Goal: Complete application form: Complete application form

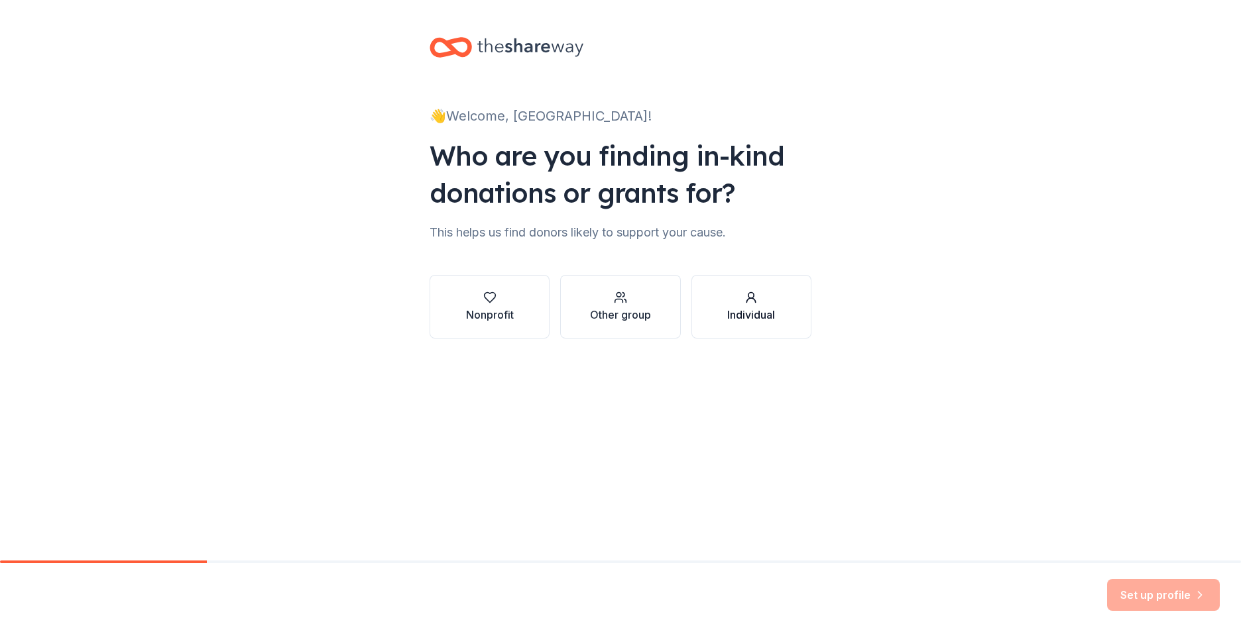
click at [742, 316] on div "Individual" at bounding box center [751, 315] width 48 height 16
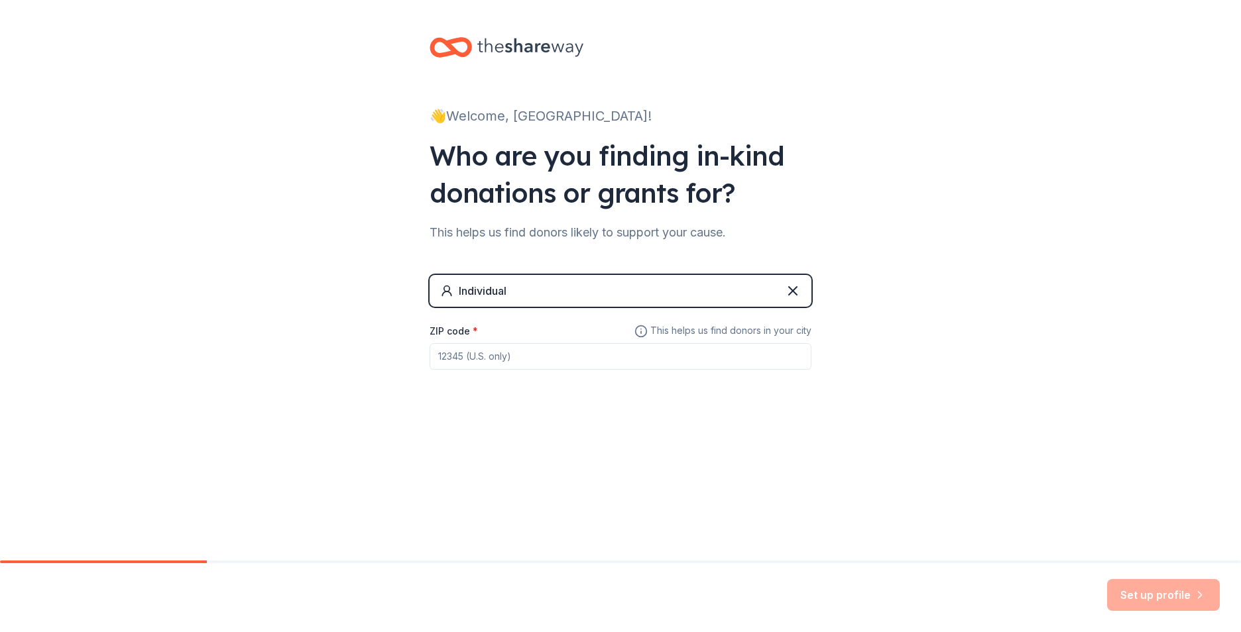
click at [499, 363] on input "ZIP code *" at bounding box center [621, 356] width 382 height 27
type input "29571"
click at [1179, 601] on button "Set up profile" at bounding box center [1163, 595] width 113 height 32
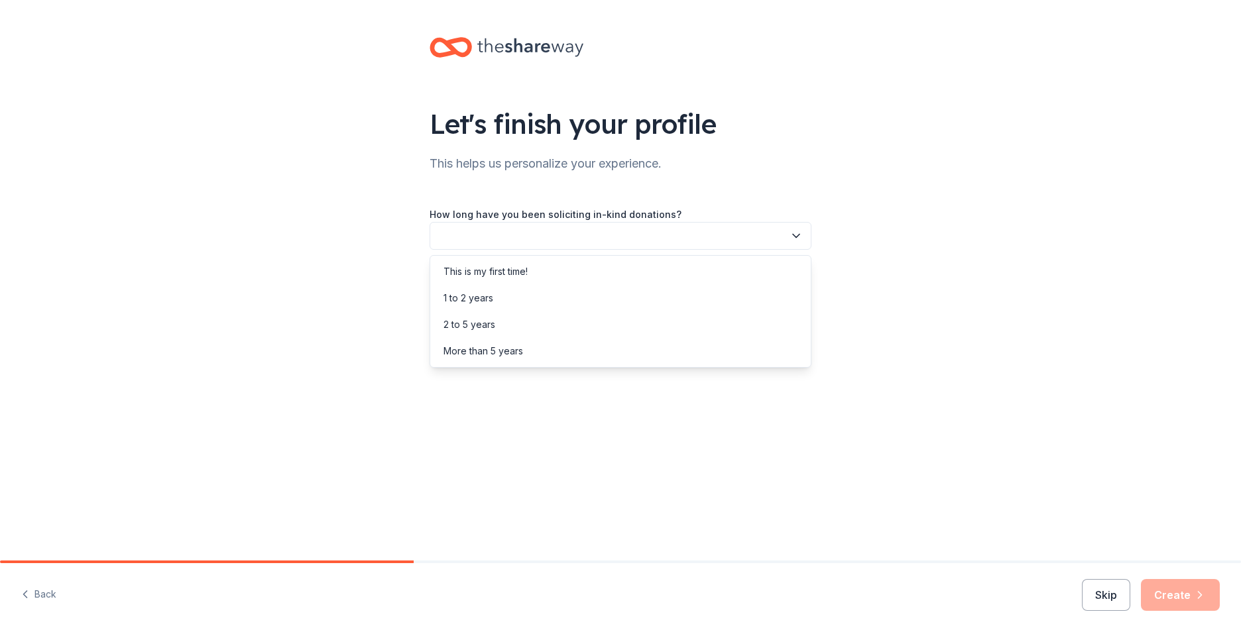
click at [575, 240] on button "button" at bounding box center [621, 236] width 382 height 28
click at [520, 272] on div "This is my first time!" at bounding box center [486, 272] width 84 height 16
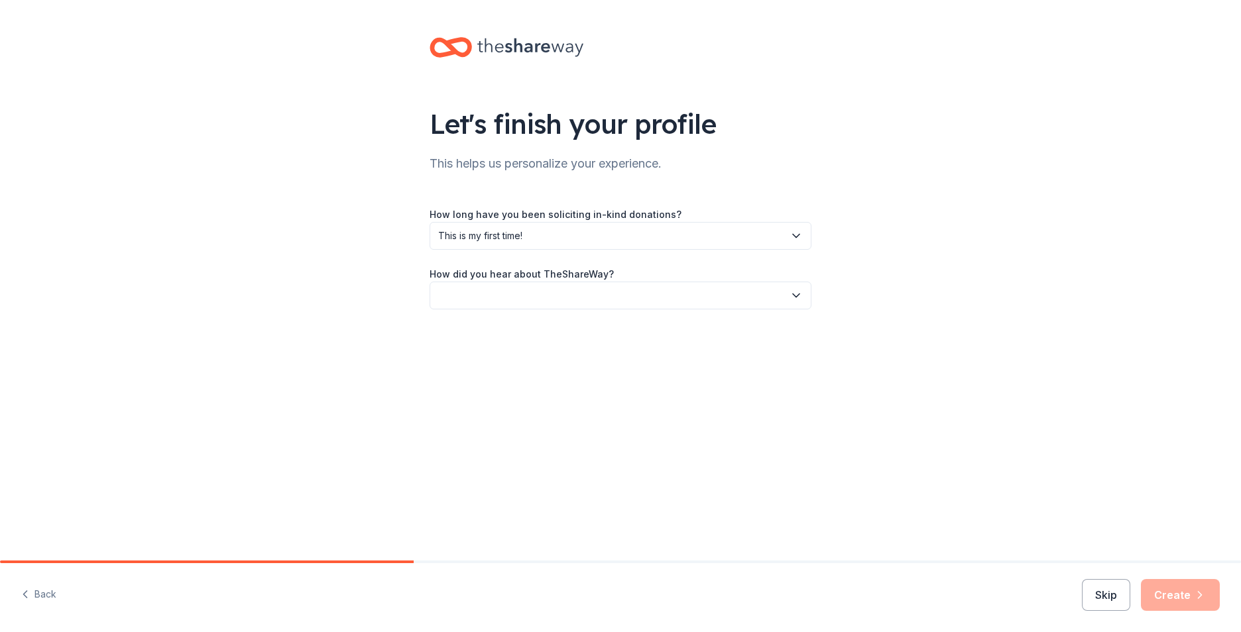
click at [544, 292] on button "button" at bounding box center [621, 296] width 382 height 28
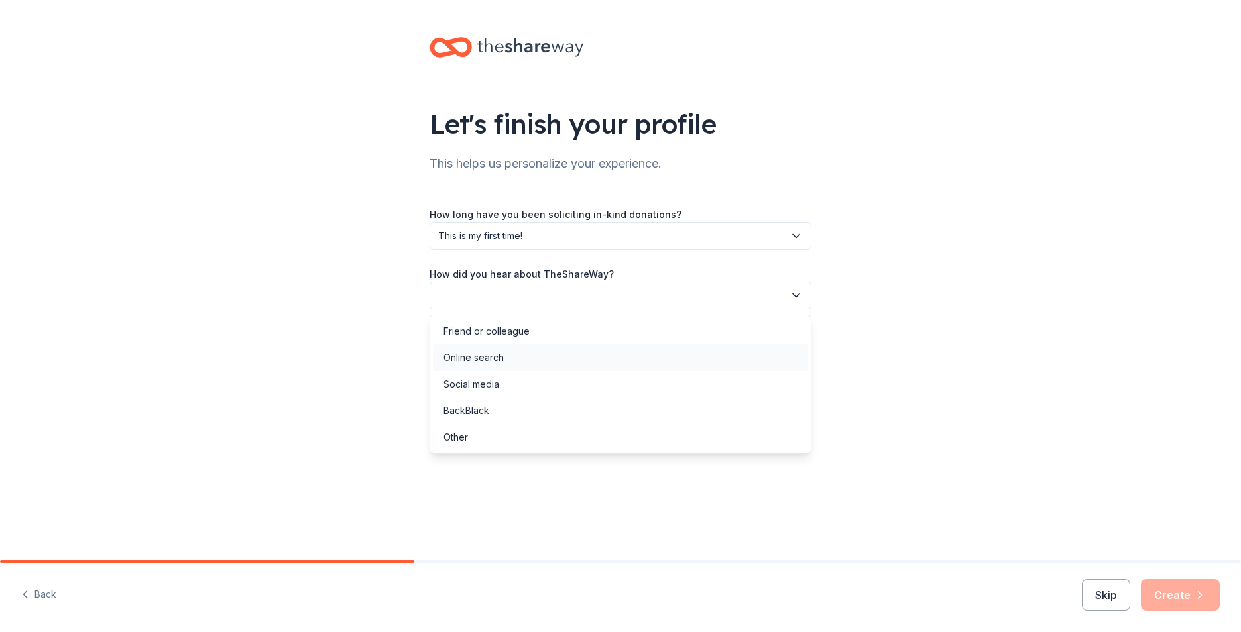
click at [491, 362] on div "Online search" at bounding box center [474, 358] width 60 height 16
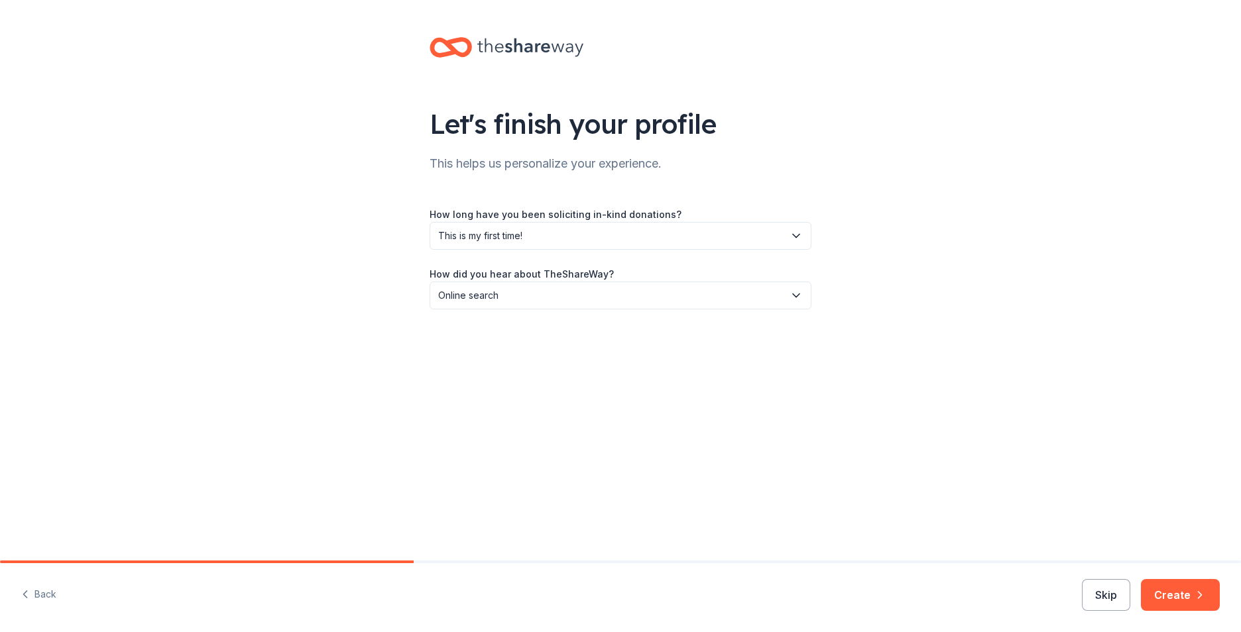
click at [1181, 599] on button "Create" at bounding box center [1180, 595] width 79 height 32
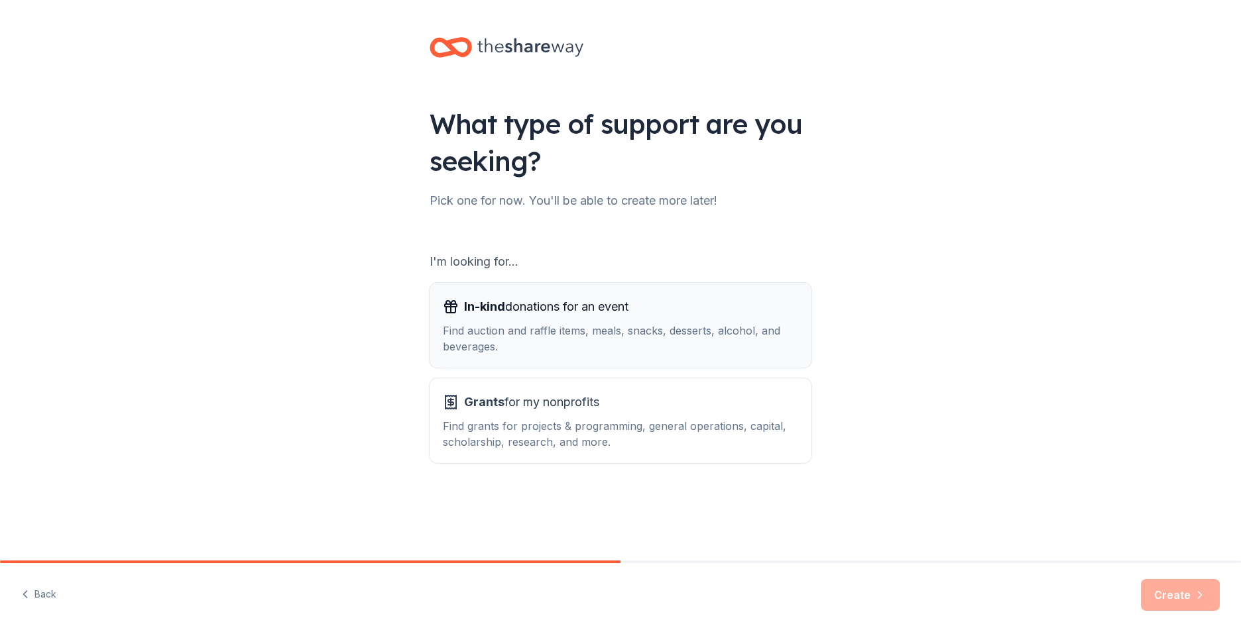
drag, startPoint x: 588, startPoint y: 308, endPoint x: 598, endPoint y: 300, distance: 12.7
click at [588, 307] on span "In-kind donations for an event" at bounding box center [546, 306] width 164 height 21
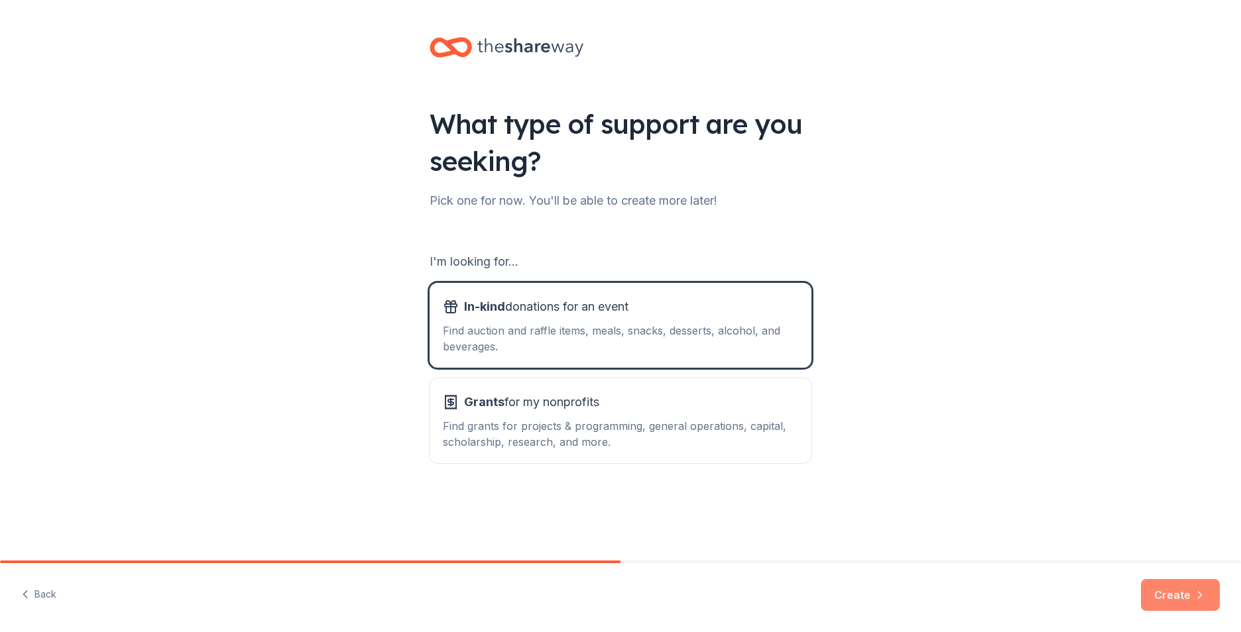
click at [1179, 594] on button "Create" at bounding box center [1180, 595] width 79 height 32
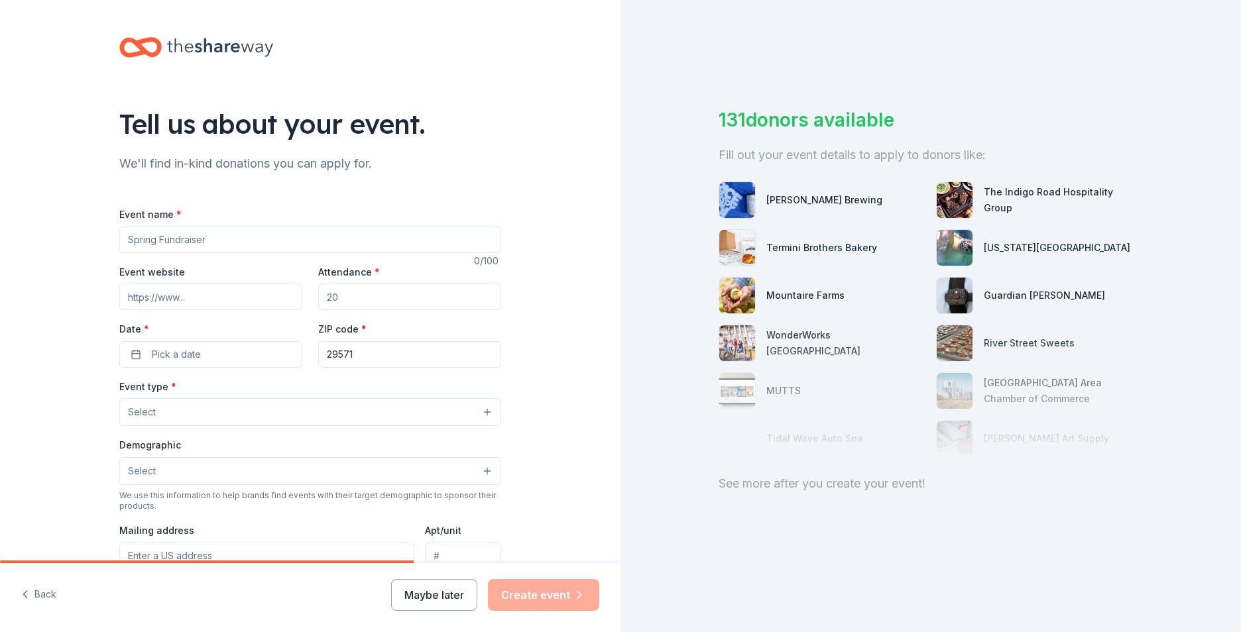
click at [158, 242] on input "Event name *" at bounding box center [310, 240] width 382 height 27
type input "Alzheimer's & Dementia Community Awareness Walk"
click at [65, 298] on div "Tell us about your event. We'll find in-kind donations you can apply for. Event…" at bounding box center [310, 441] width 621 height 882
click at [186, 306] on input "Event website" at bounding box center [210, 297] width 183 height 27
click at [345, 303] on input "Attendance *" at bounding box center [409, 297] width 183 height 27
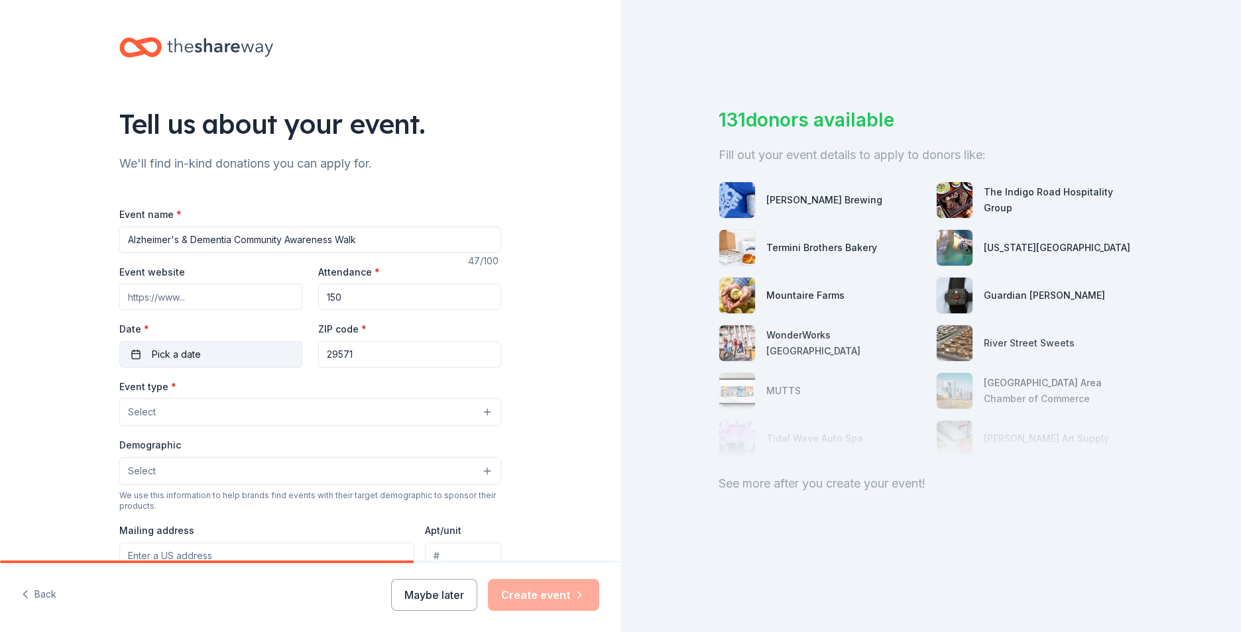
type input "150"
click at [192, 351] on span "Pick a date" at bounding box center [176, 355] width 49 height 16
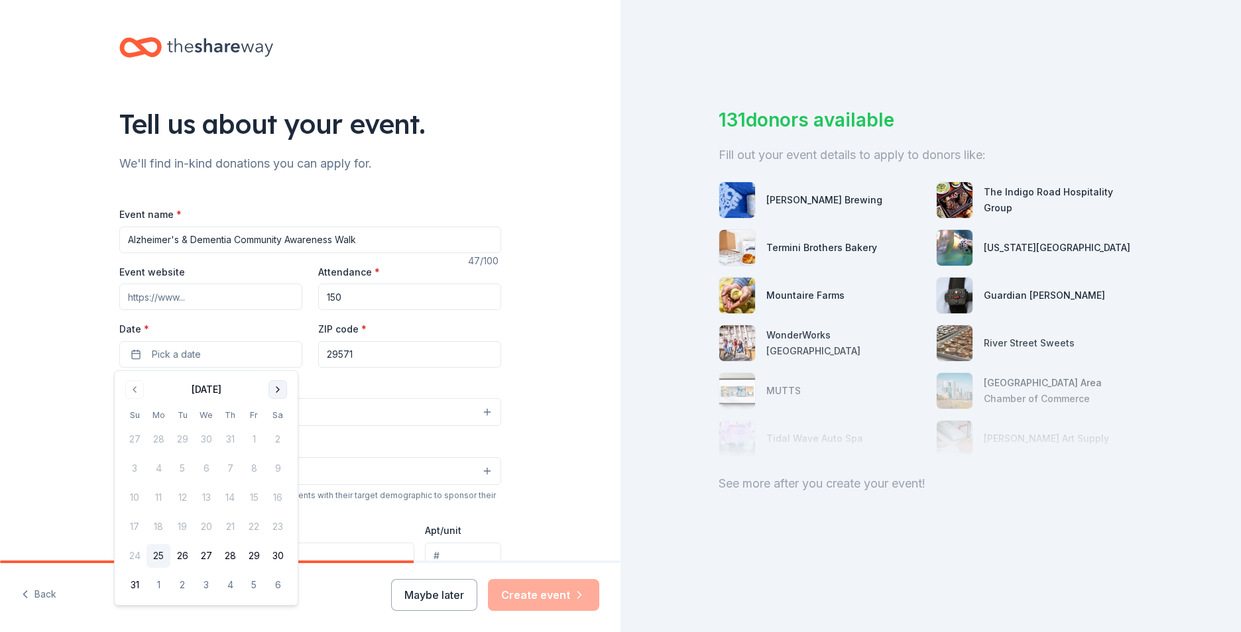
click at [275, 392] on button "Go to next month" at bounding box center [277, 390] width 19 height 19
click at [274, 388] on button "Go to next month" at bounding box center [277, 390] width 19 height 19
click at [206, 441] on button "1" at bounding box center [206, 440] width 24 height 24
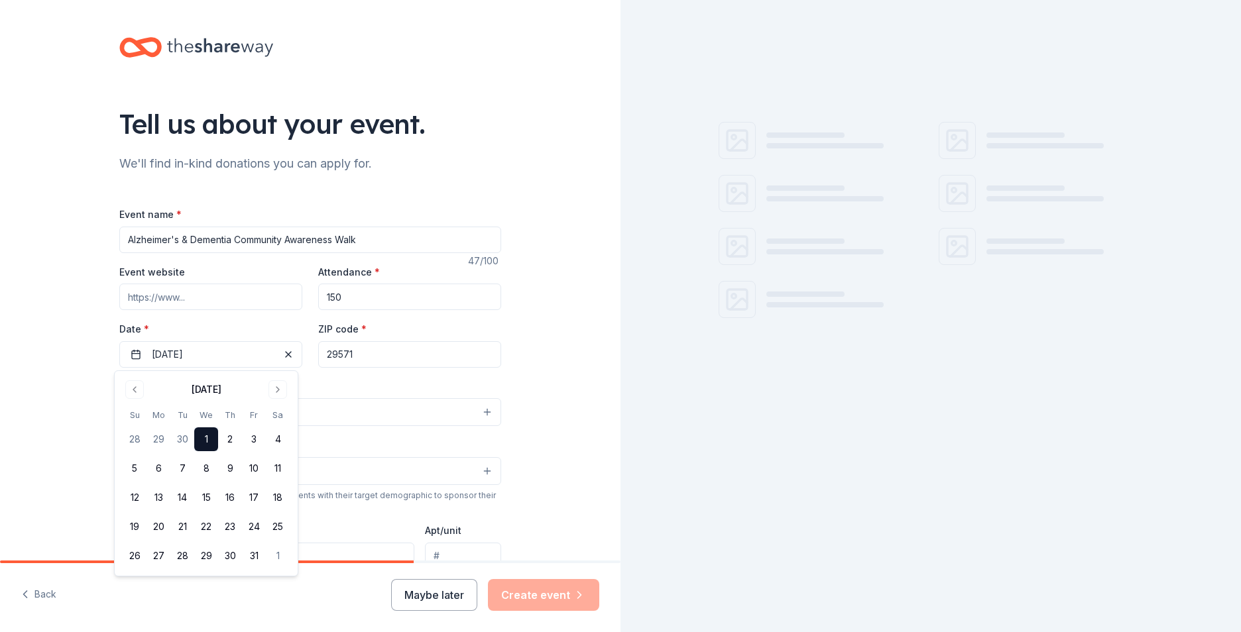
click at [526, 145] on div "Tell us about your event. We'll find in-kind donations you can apply for. Event…" at bounding box center [310, 441] width 621 height 882
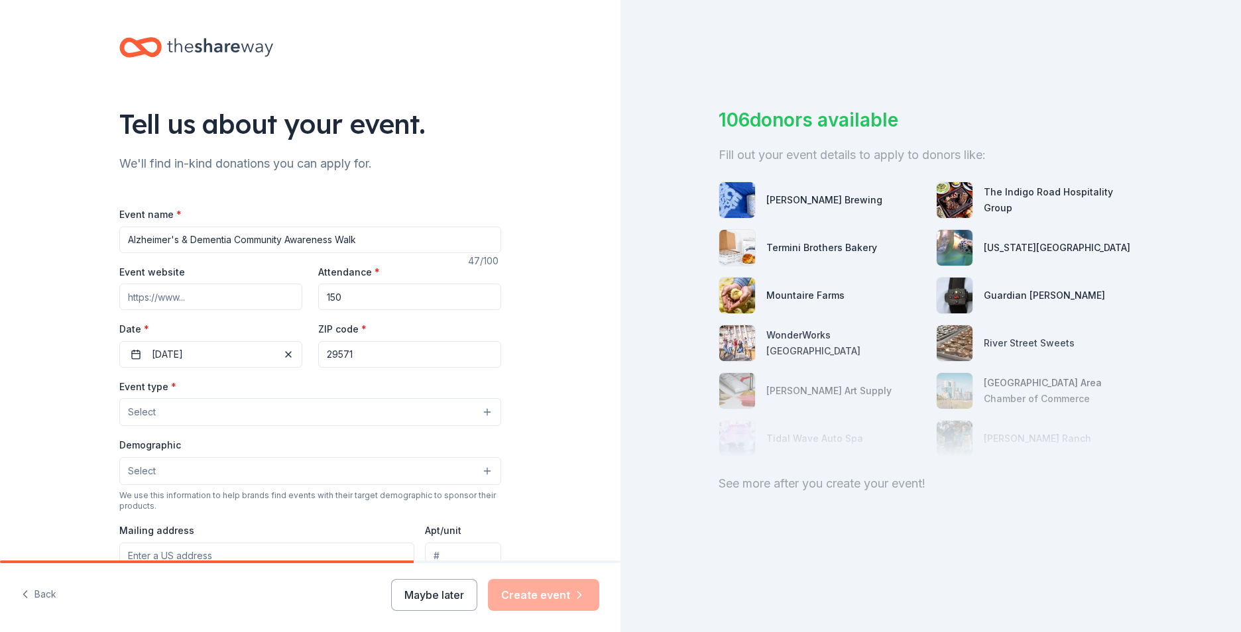
click at [160, 410] on button "Select" at bounding box center [310, 412] width 382 height 28
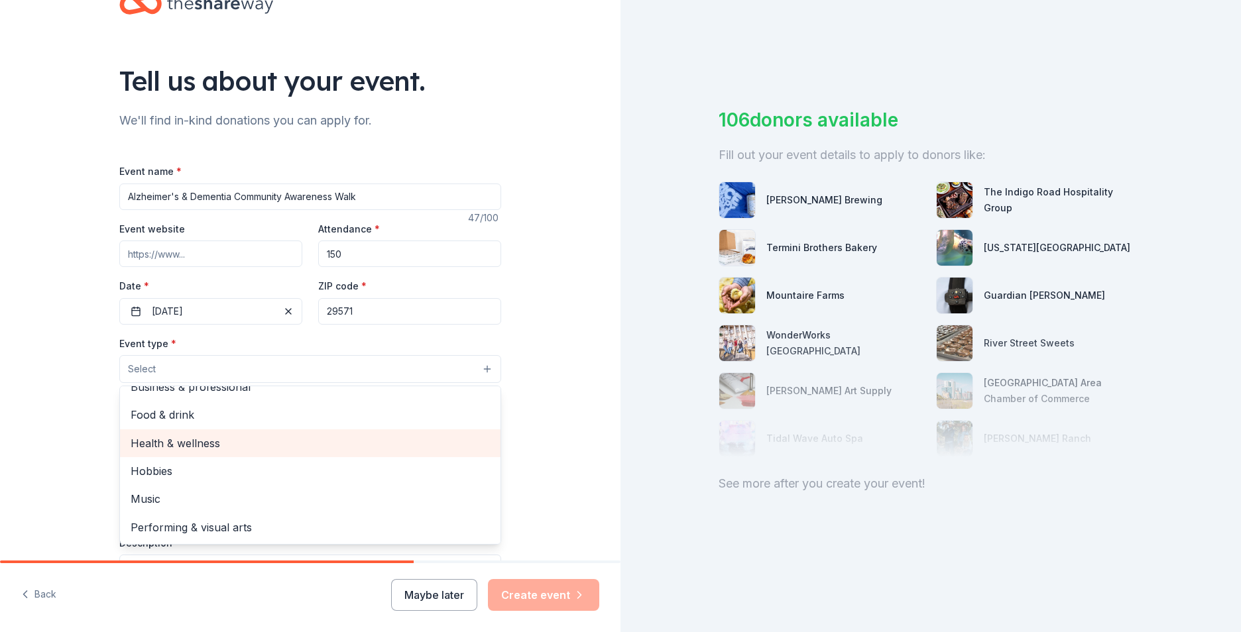
scroll to position [66, 0]
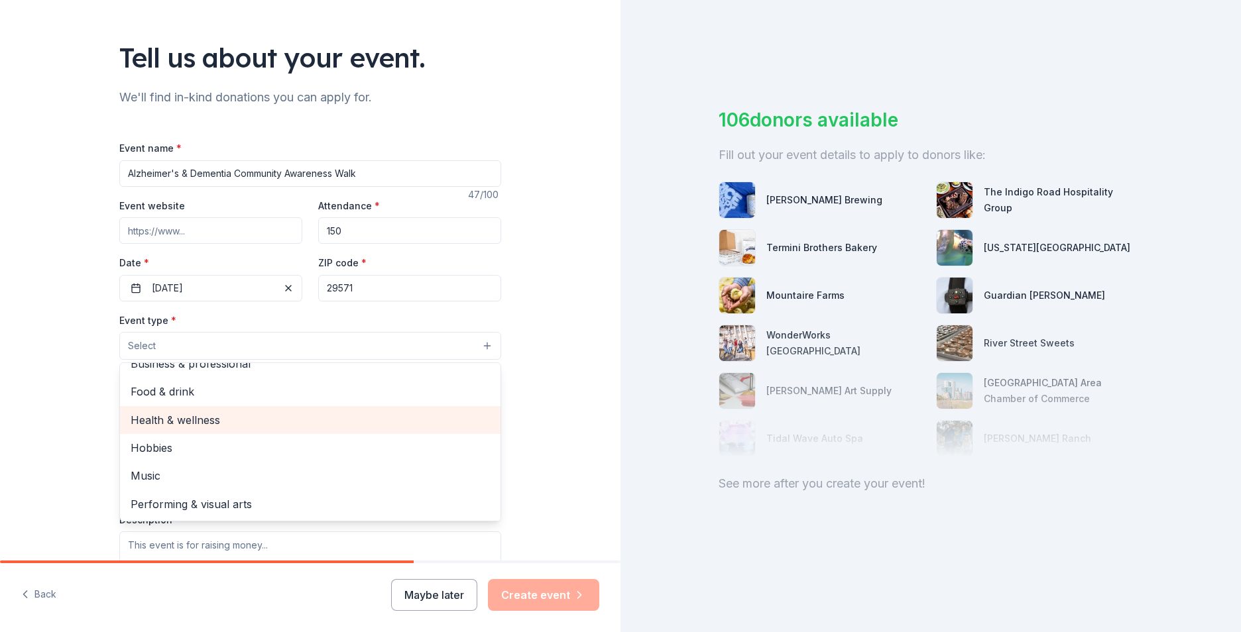
click at [209, 424] on span "Health & wellness" at bounding box center [310, 420] width 359 height 17
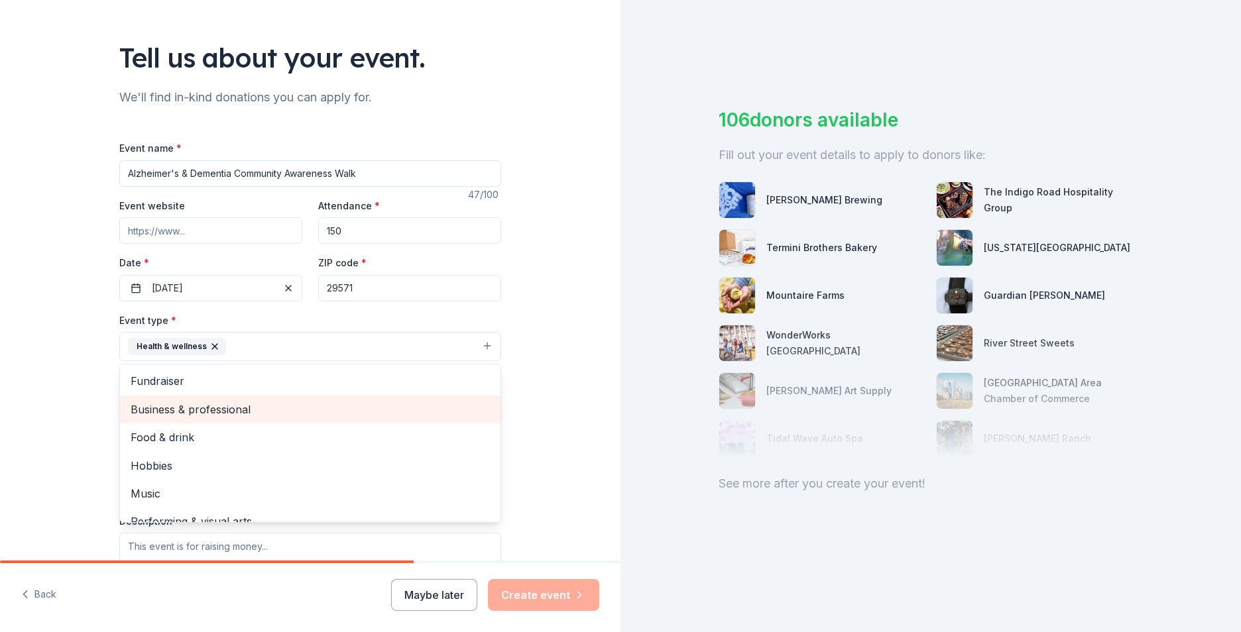
scroll to position [16, 0]
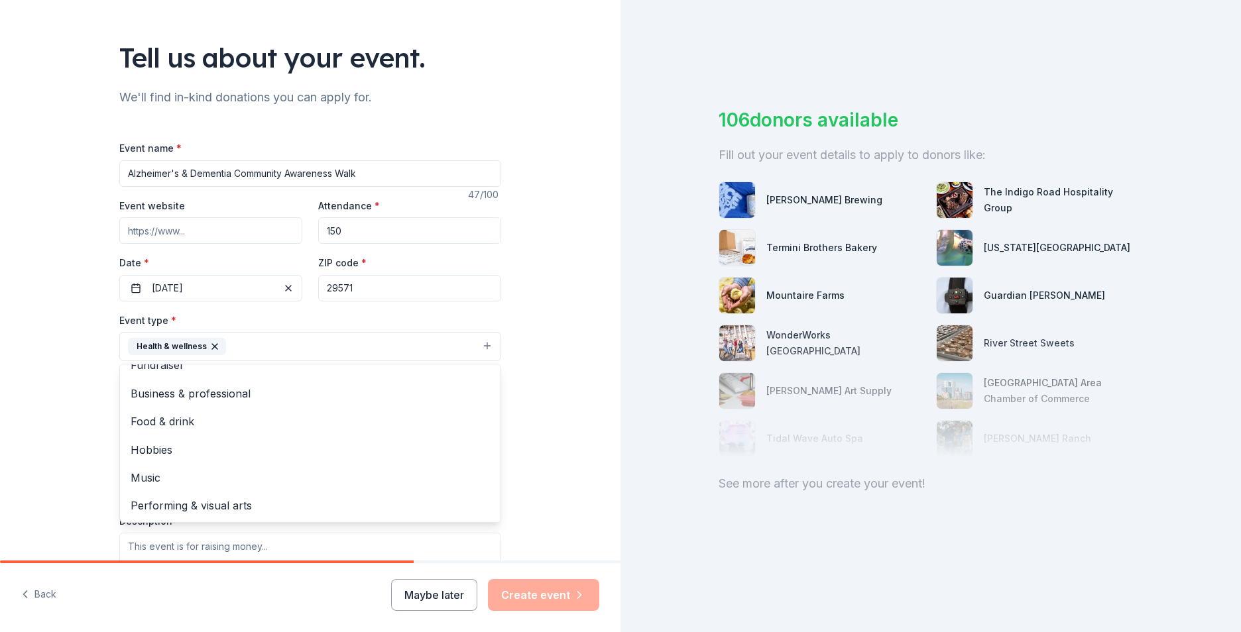
click at [45, 430] on div "Tell us about your event. We'll find in-kind donations you can apply for. Event…" at bounding box center [310, 376] width 621 height 884
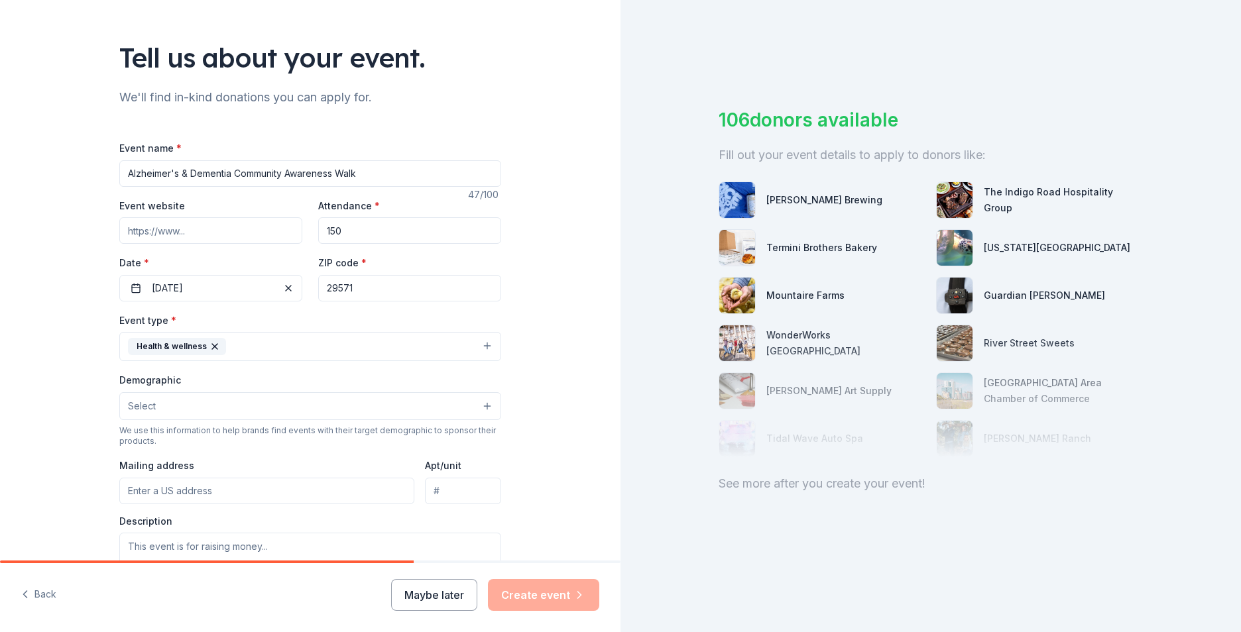
click at [172, 396] on button "Select" at bounding box center [310, 406] width 382 height 28
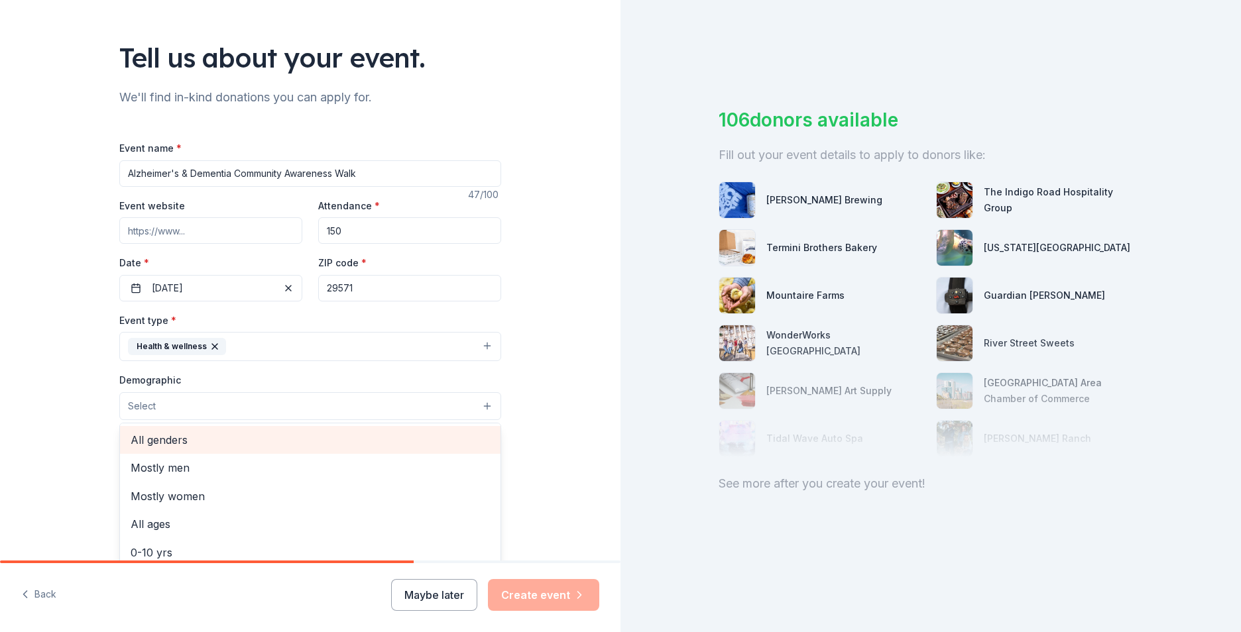
click at [171, 442] on span "All genders" at bounding box center [310, 440] width 359 height 17
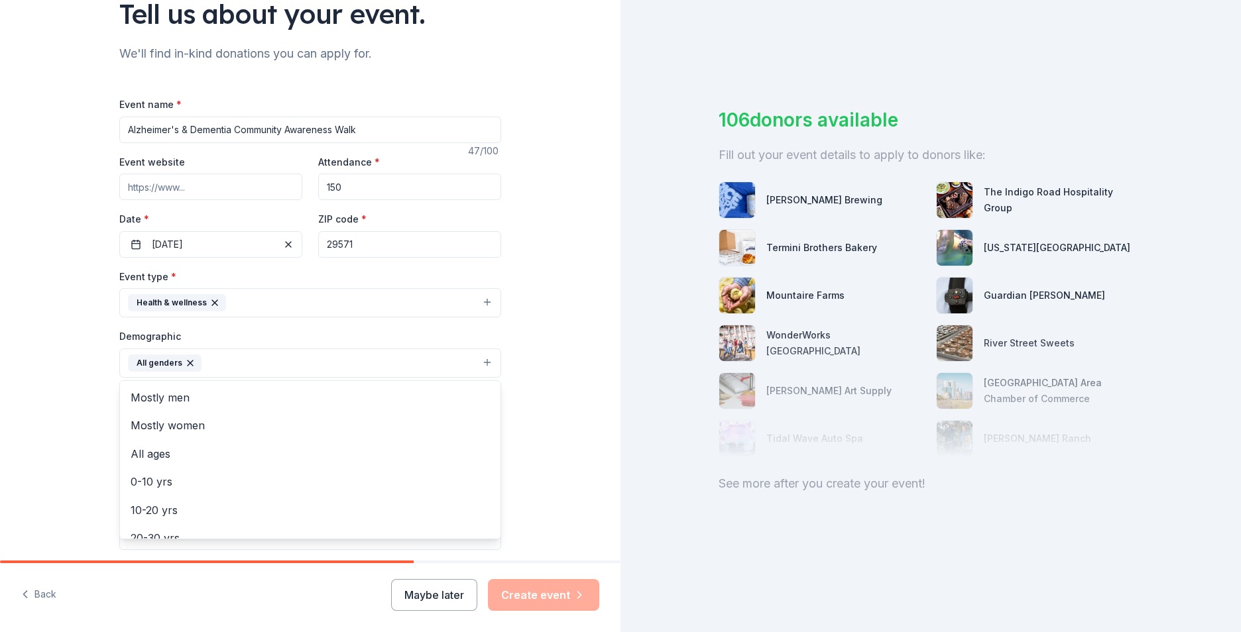
scroll to position [133, 0]
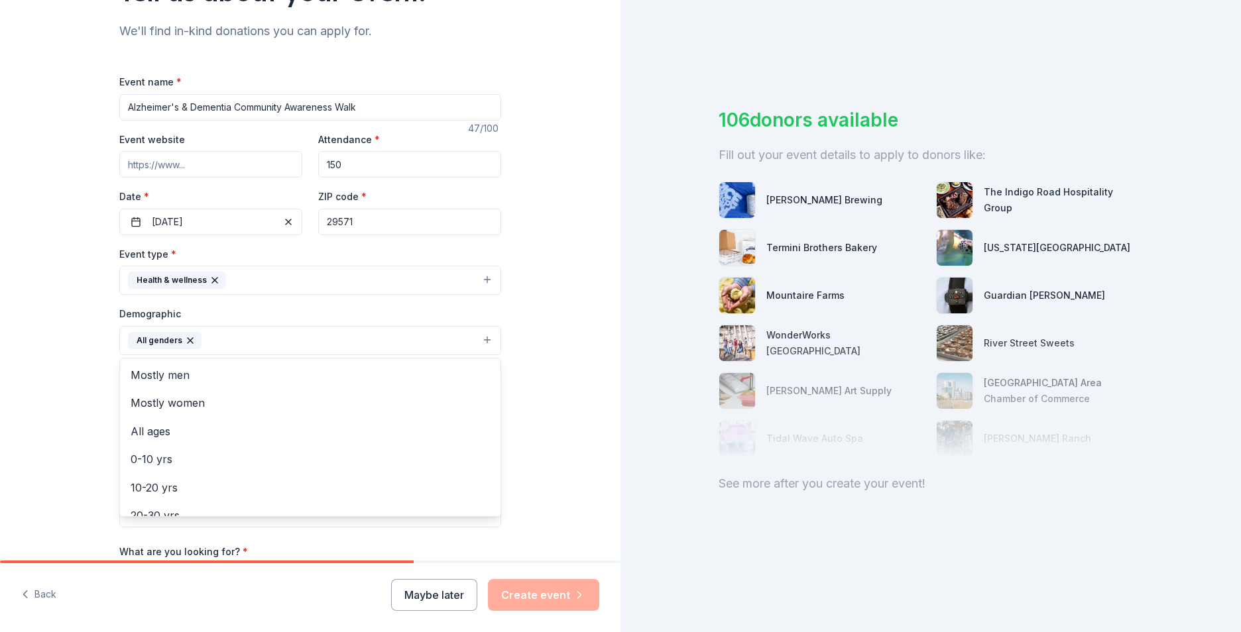
click at [44, 383] on div "Tell us about your event. We'll find in-kind donations you can apply for. Event…" at bounding box center [310, 309] width 621 height 885
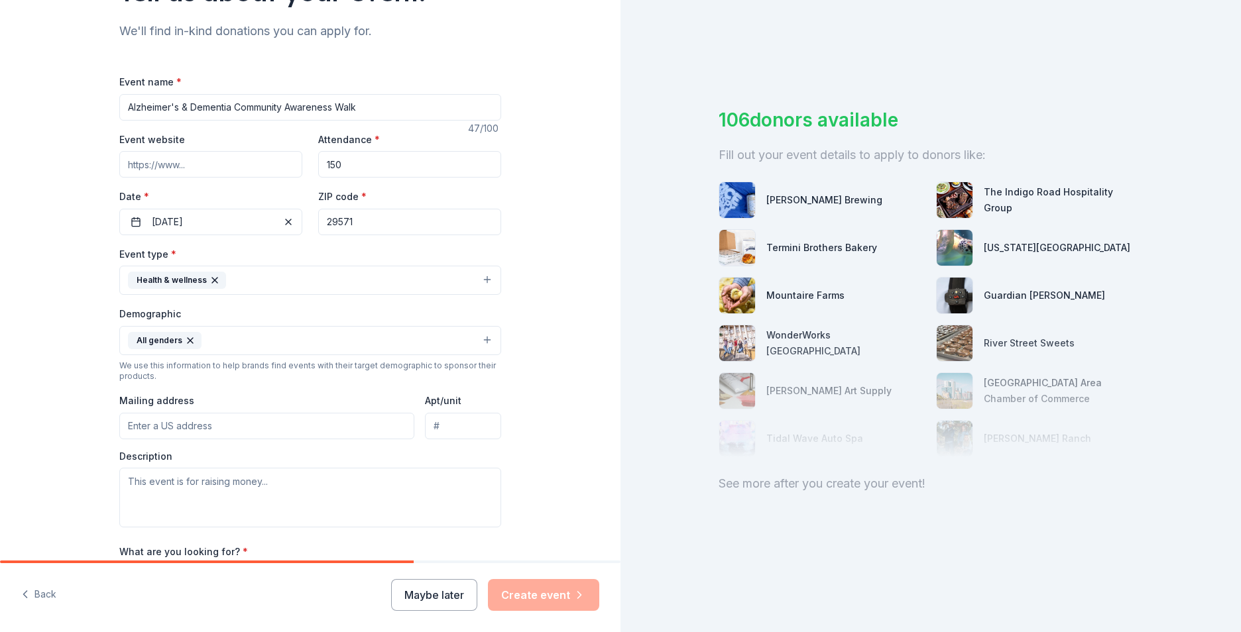
click at [217, 164] on input "Event website" at bounding box center [210, 164] width 183 height 27
type input "w"
drag, startPoint x: 173, startPoint y: 162, endPoint x: 52, endPoint y: 160, distance: 120.7
click at [52, 160] on div "Tell us about your event. We'll find in-kind donations you can apply for. Event…" at bounding box center [310, 309] width 621 height 885
paste input "[URL][DOMAIN_NAME]"
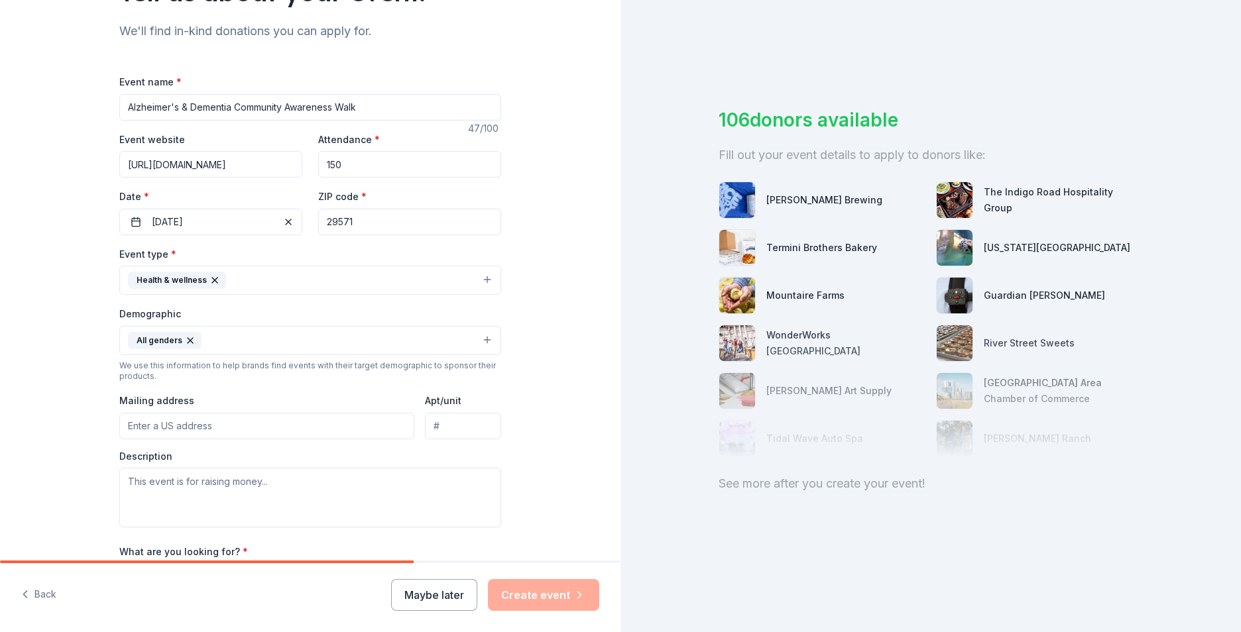
scroll to position [0, 297]
type input "[URL][DOMAIN_NAME]"
click at [21, 340] on div "Tell us about your event. We'll find in-kind donations you can apply for. Event…" at bounding box center [310, 309] width 621 height 885
click at [143, 428] on input "Mailing address" at bounding box center [266, 426] width 295 height 27
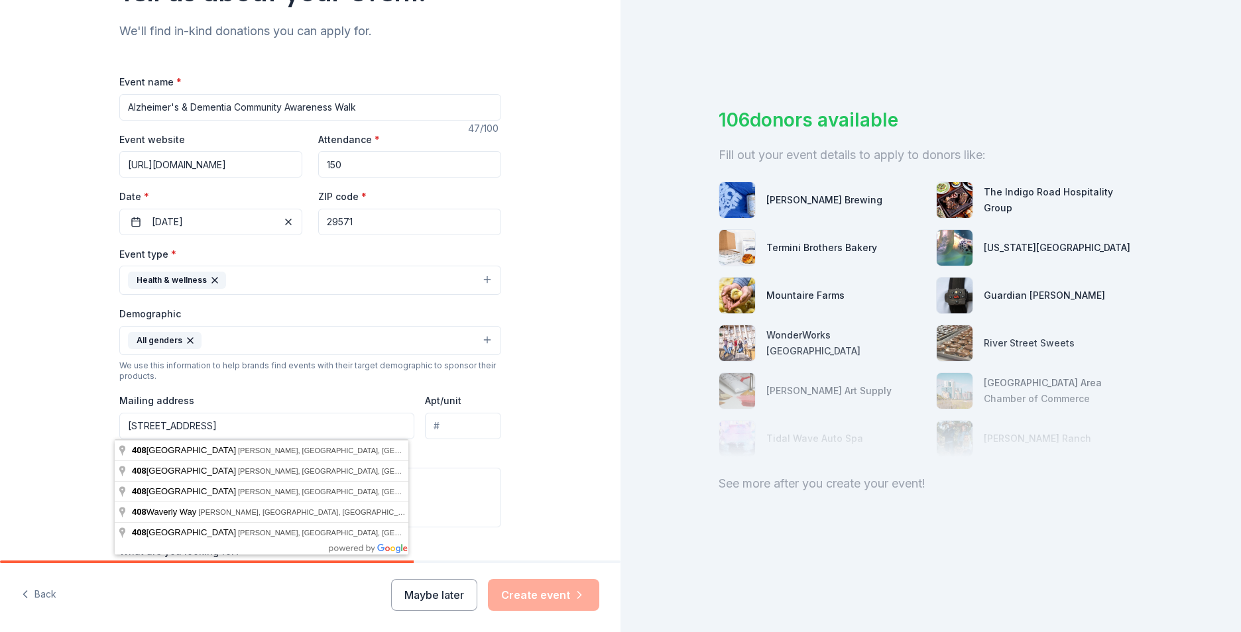
click at [242, 432] on input "[STREET_ADDRESS]" at bounding box center [266, 426] width 295 height 27
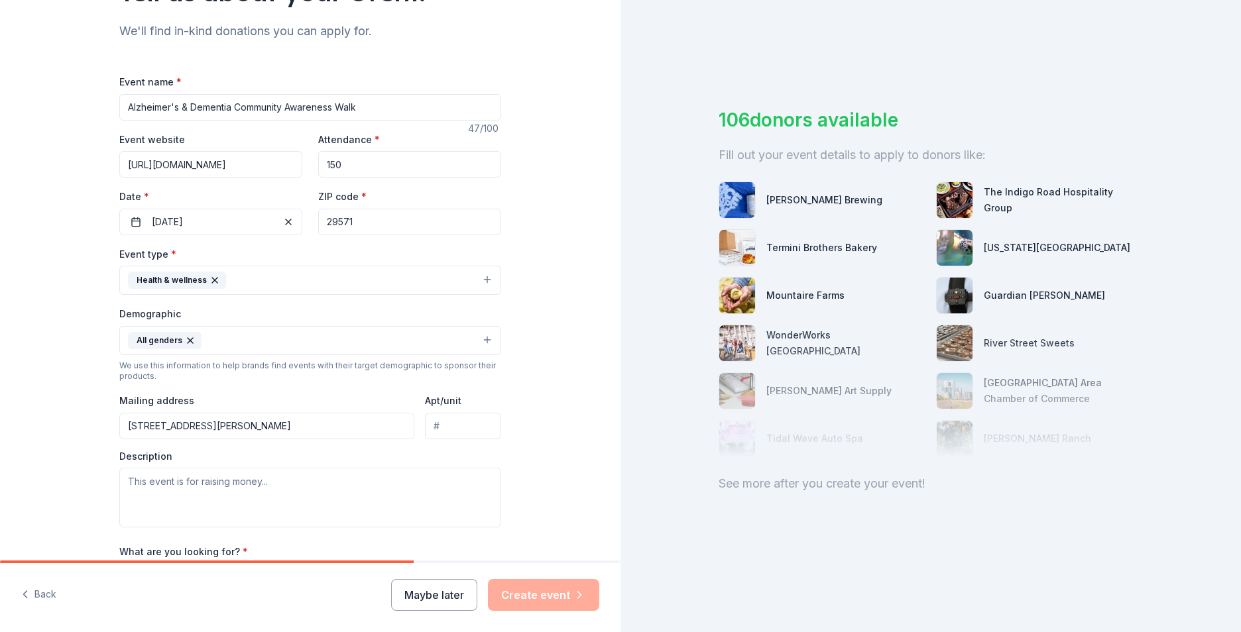
type input "[STREET_ADDRESS][PERSON_NAME]"
click at [147, 489] on textarea at bounding box center [310, 498] width 382 height 60
click at [483, 479] on textarea "It is a meaningful event to raise awareness and support for individuals and fam…" at bounding box center [310, 498] width 382 height 60
click at [177, 509] on textarea "It is a meaningful event to raise awareness and support for individuals and fam…" at bounding box center [310, 498] width 382 height 60
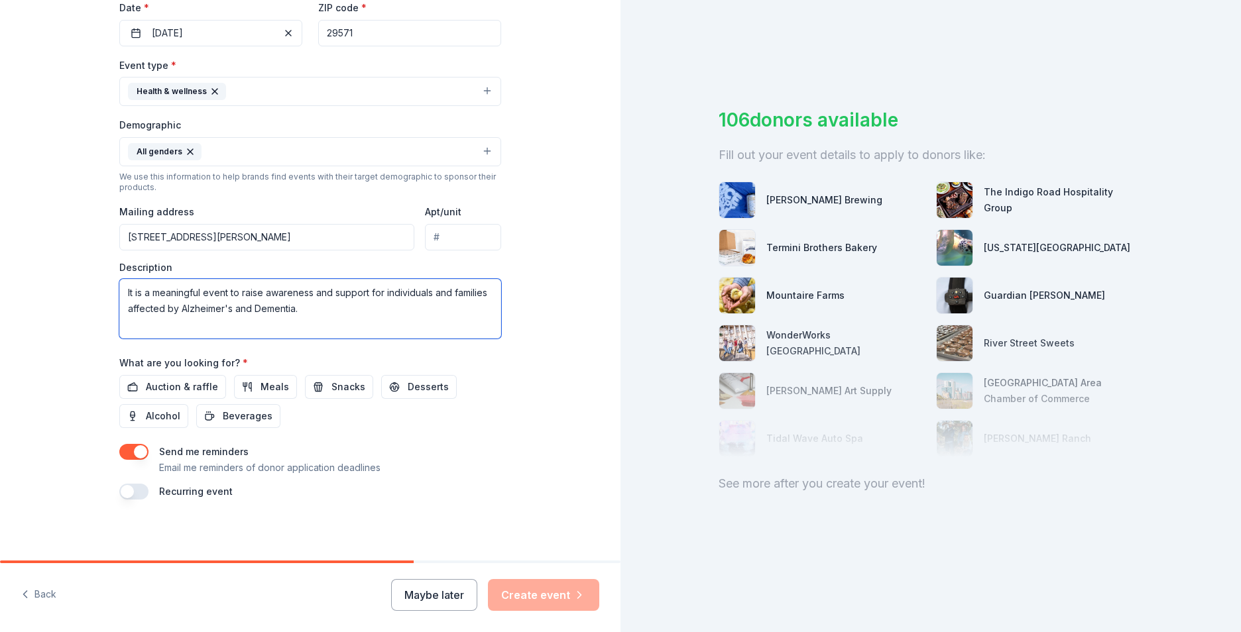
scroll to position [324, 0]
type textarea "It is a meaningful event to raise awareness and support for individuals and fam…"
drag, startPoint x: 312, startPoint y: 391, endPoint x: 319, endPoint y: 390, distance: 7.4
click at [314, 391] on button "Snacks" at bounding box center [339, 385] width 68 height 24
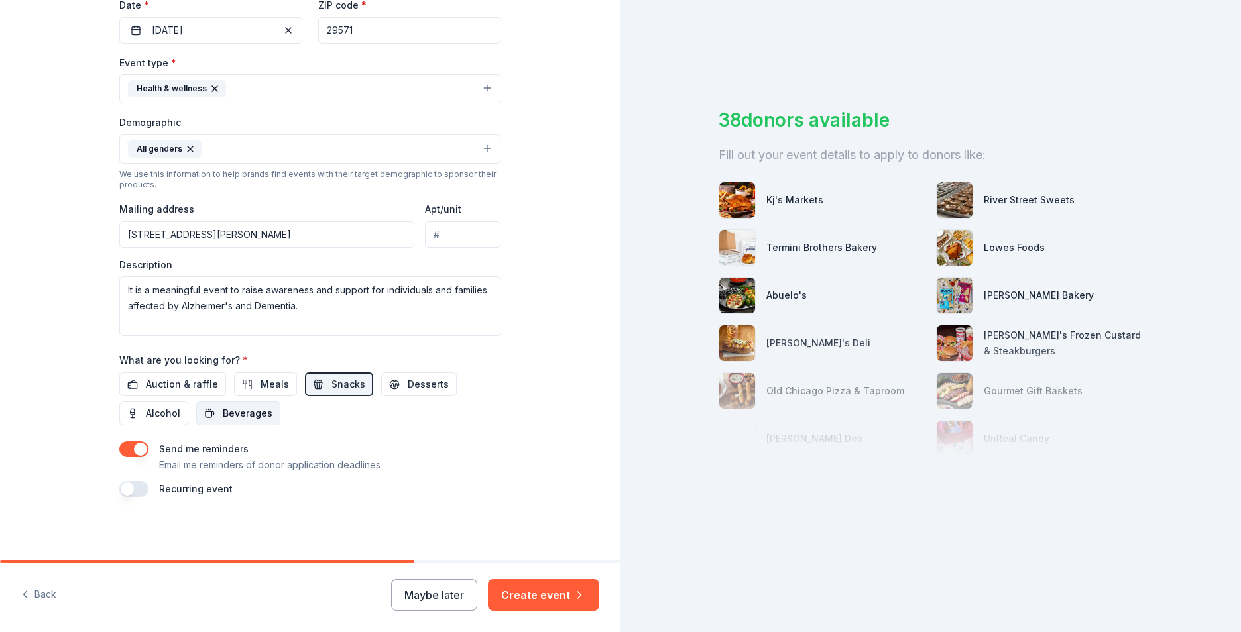
click at [217, 422] on button "Beverages" at bounding box center [238, 414] width 84 height 24
click at [544, 598] on button "Create event" at bounding box center [543, 595] width 111 height 32
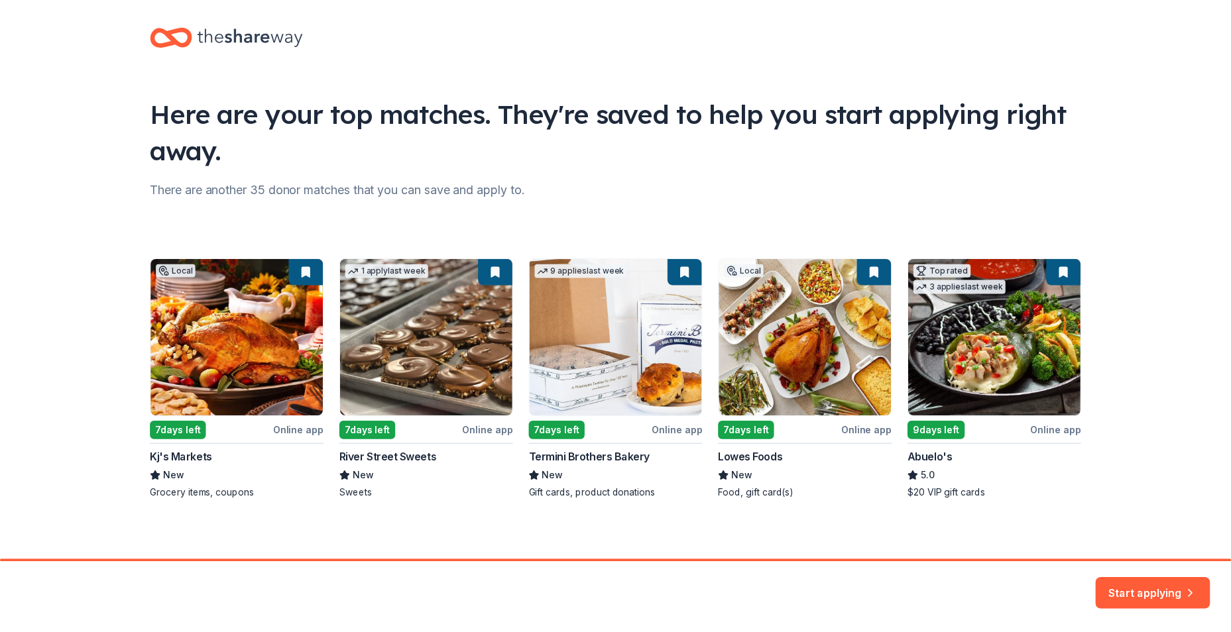
scroll to position [15, 0]
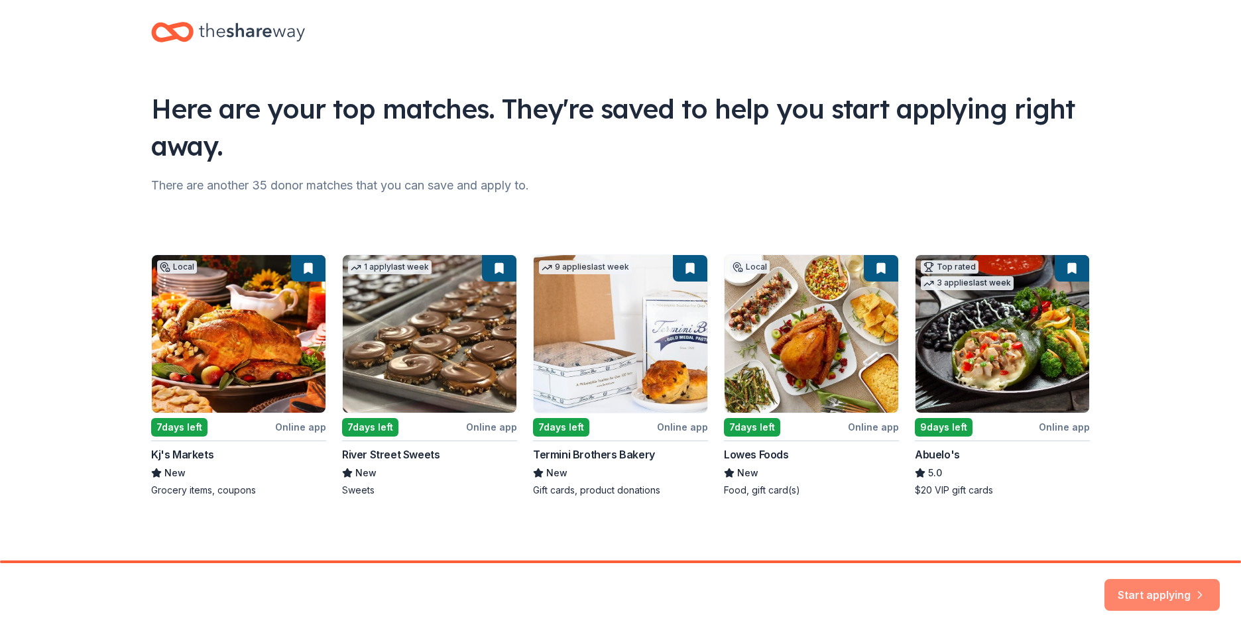
click at [1181, 594] on button "Start applying" at bounding box center [1161, 587] width 115 height 32
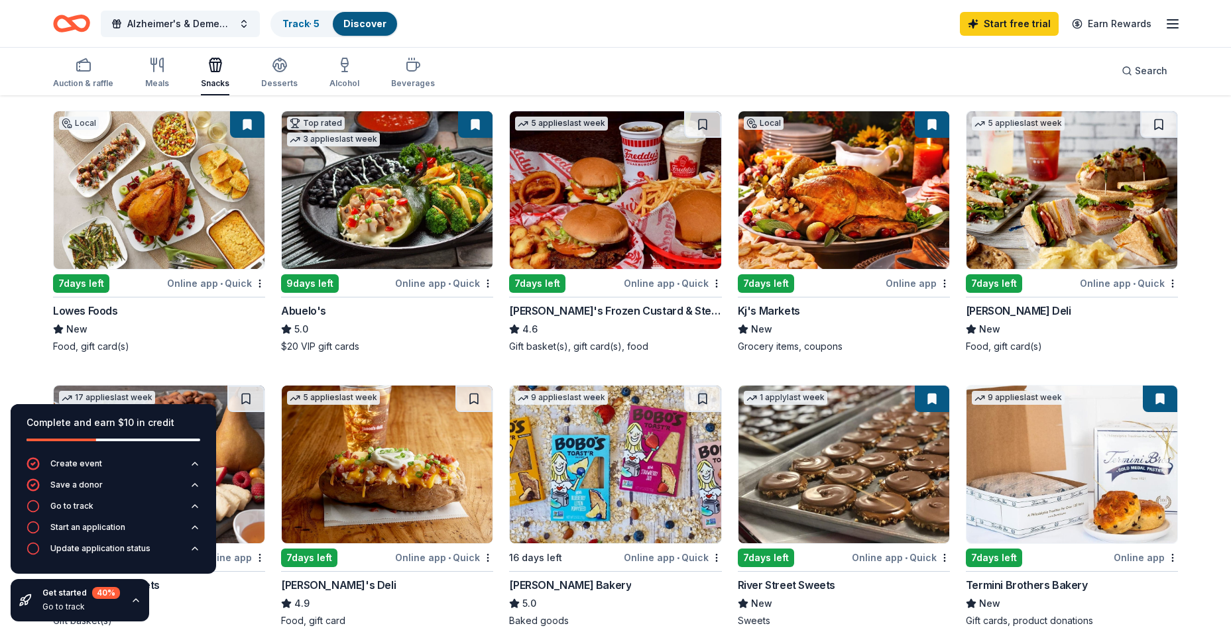
scroll to position [133, 0]
click at [785, 313] on div "Kj's Markets" at bounding box center [769, 312] width 62 height 16
click at [297, 23] on link "Track · 5" at bounding box center [300, 23] width 37 height 11
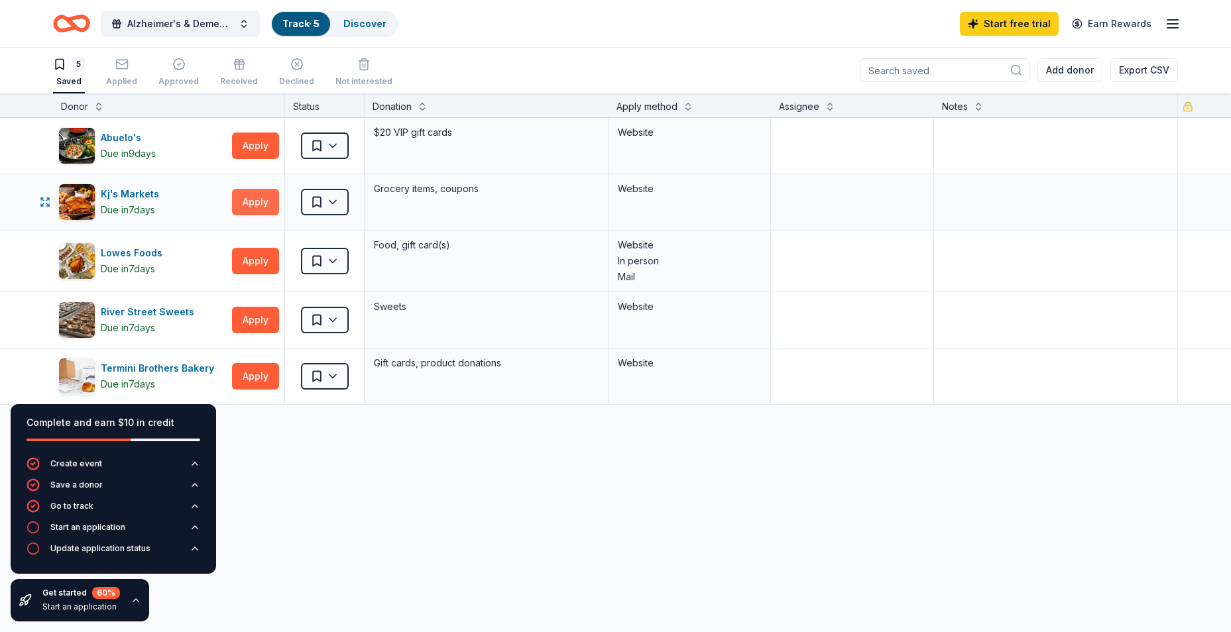
click at [249, 209] on button "Apply" at bounding box center [255, 202] width 47 height 27
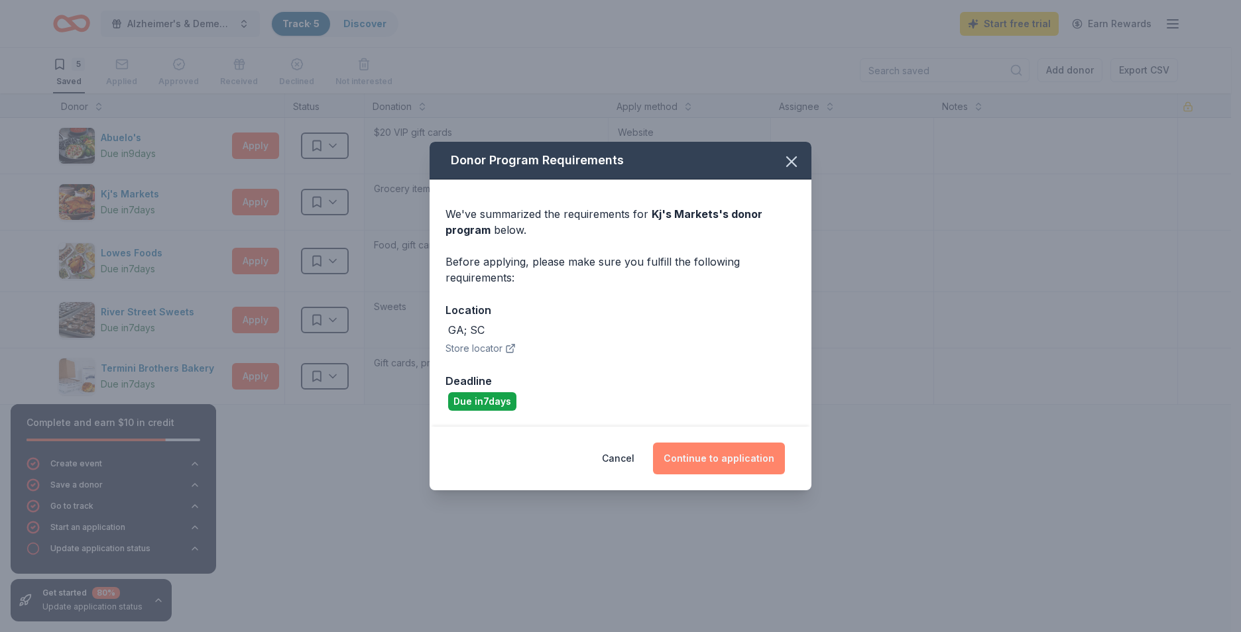
click at [731, 464] on button "Continue to application" at bounding box center [719, 459] width 132 height 32
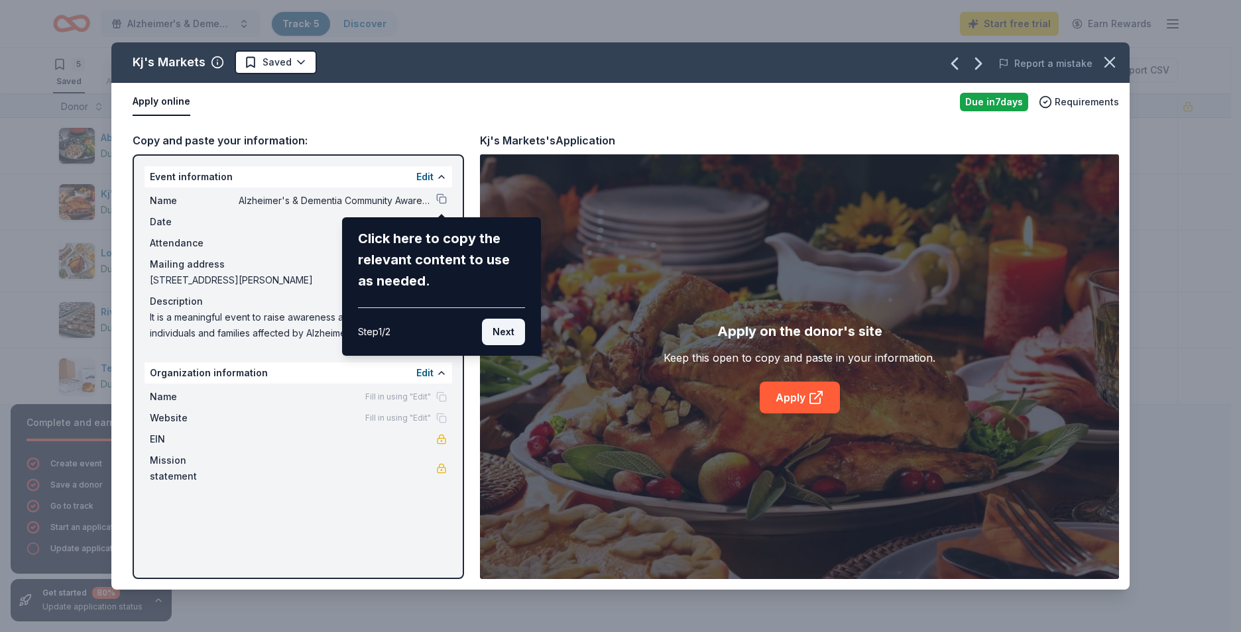
click at [491, 327] on button "Next" at bounding box center [503, 332] width 43 height 27
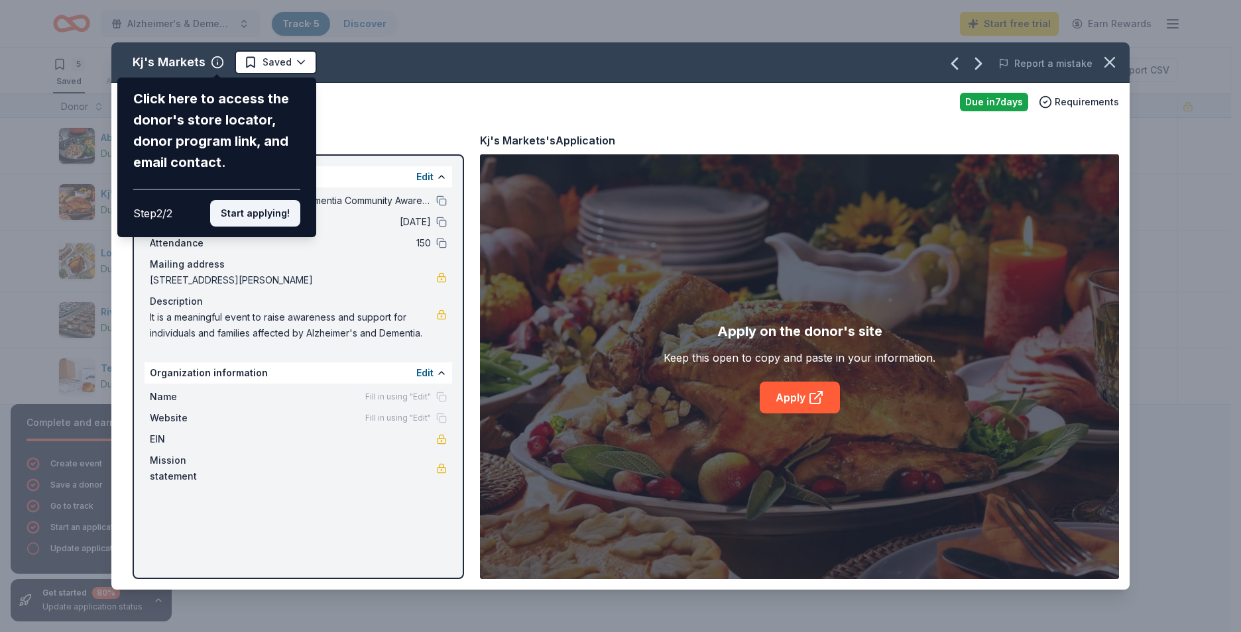
click at [252, 213] on button "Start applying!" at bounding box center [255, 213] width 90 height 27
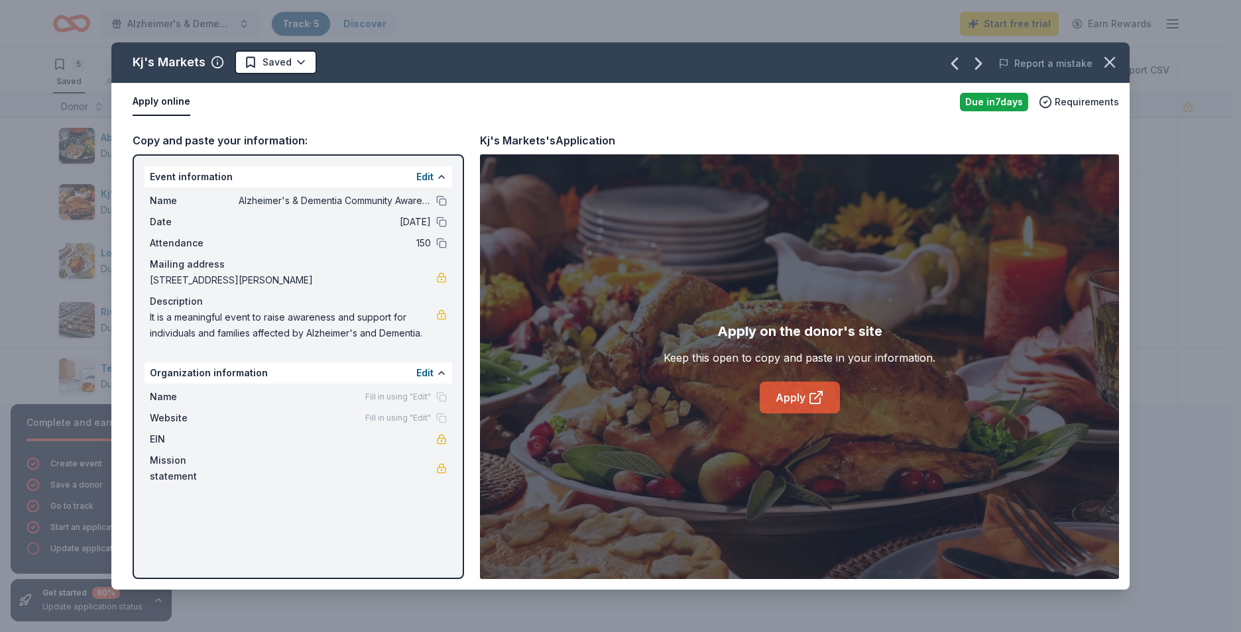
click at [814, 394] on icon at bounding box center [815, 399] width 10 height 10
click at [1110, 57] on icon "button" at bounding box center [1109, 62] width 19 height 19
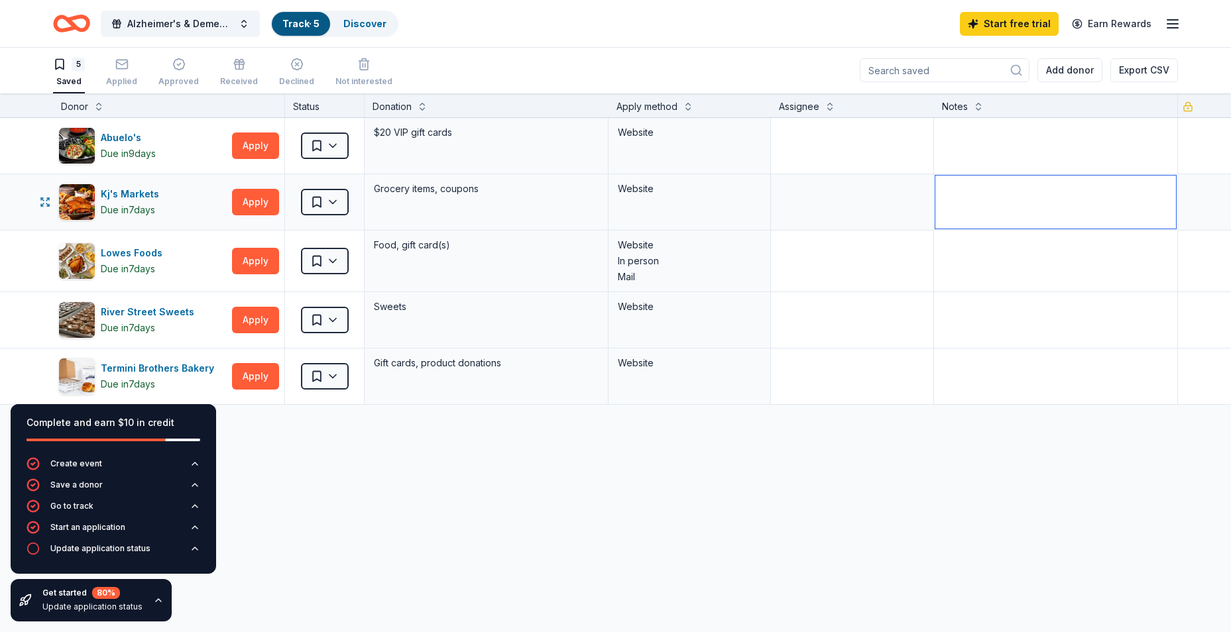
click at [958, 198] on textarea at bounding box center [1055, 202] width 241 height 53
type textarea "applied on 8/25"
click at [477, 540] on div "Abuelo's Due [DATE] Apply Saved $20 VIP gift cards Website Kj's Markets Due [DA…" at bounding box center [615, 386] width 1231 height 536
click at [338, 202] on html "Alzheimer's & Dementia Community Awareness Walk Track · 5 Discover Start free t…" at bounding box center [615, 315] width 1231 height 632
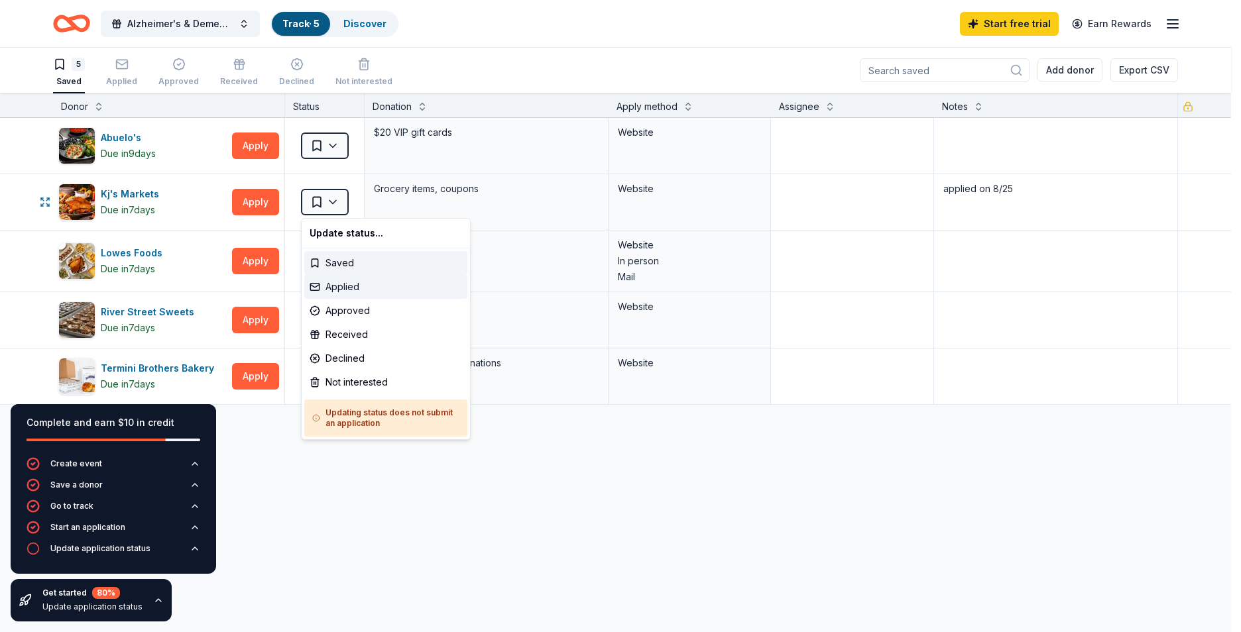
click at [345, 288] on div "Applied" at bounding box center [385, 287] width 163 height 24
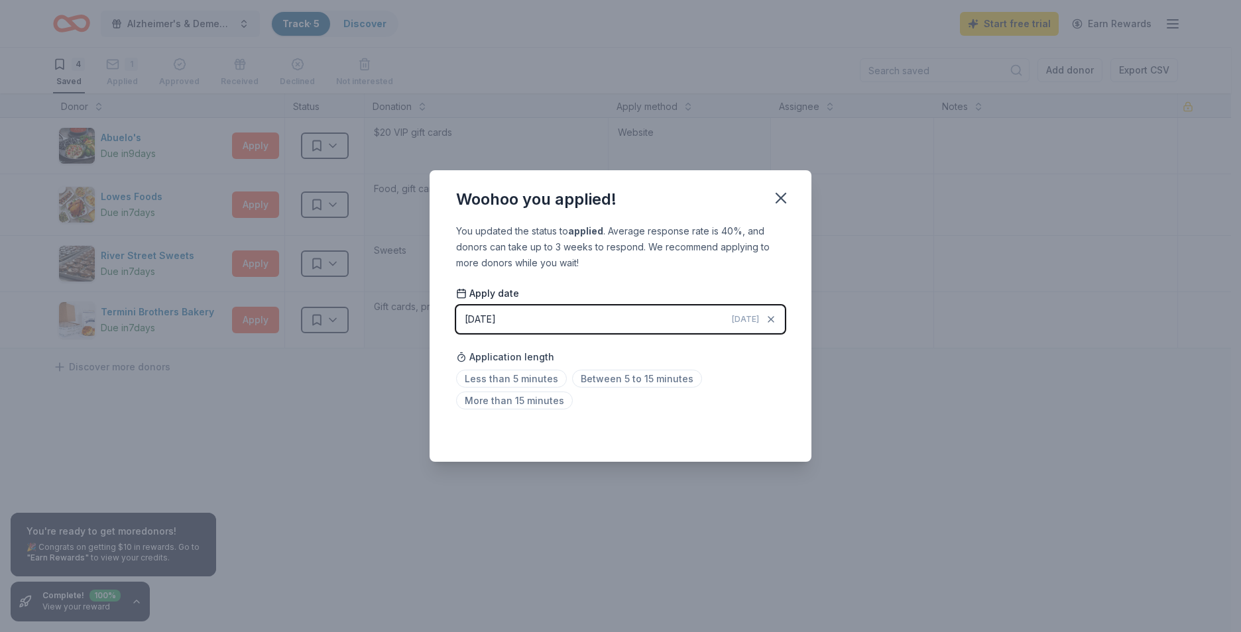
click at [945, 454] on div "Woohoo you applied! You updated the status to applied . Average response rate i…" at bounding box center [620, 316] width 1241 height 632
click at [783, 201] on icon "button" at bounding box center [780, 198] width 9 height 9
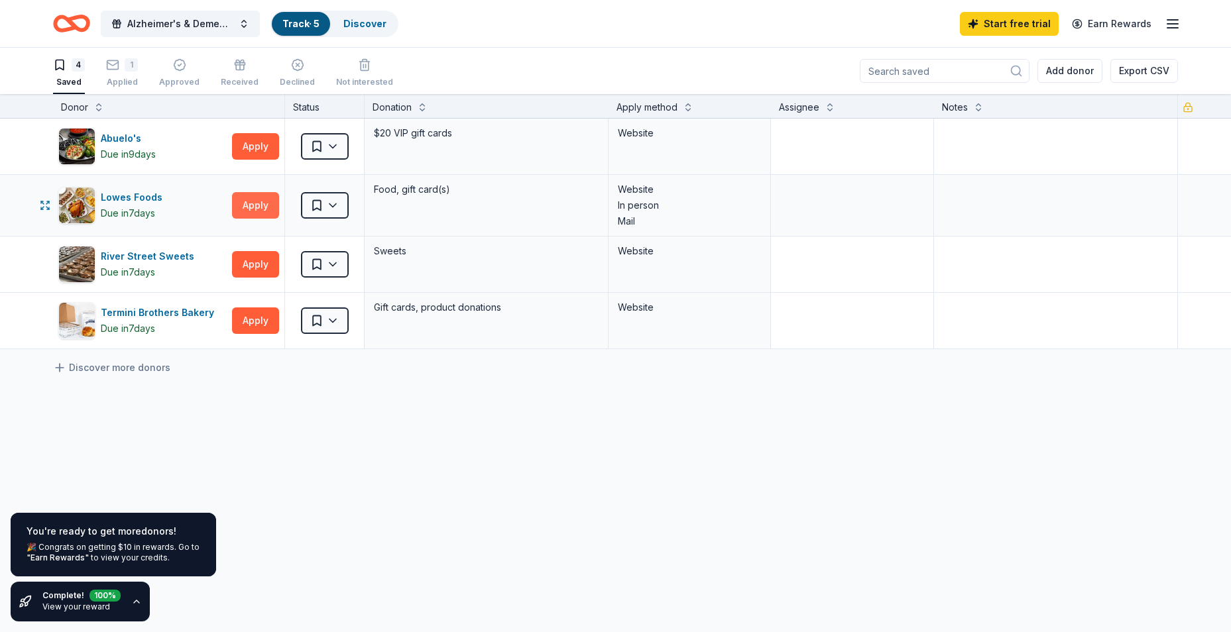
click at [260, 211] on button "Apply" at bounding box center [255, 205] width 47 height 27
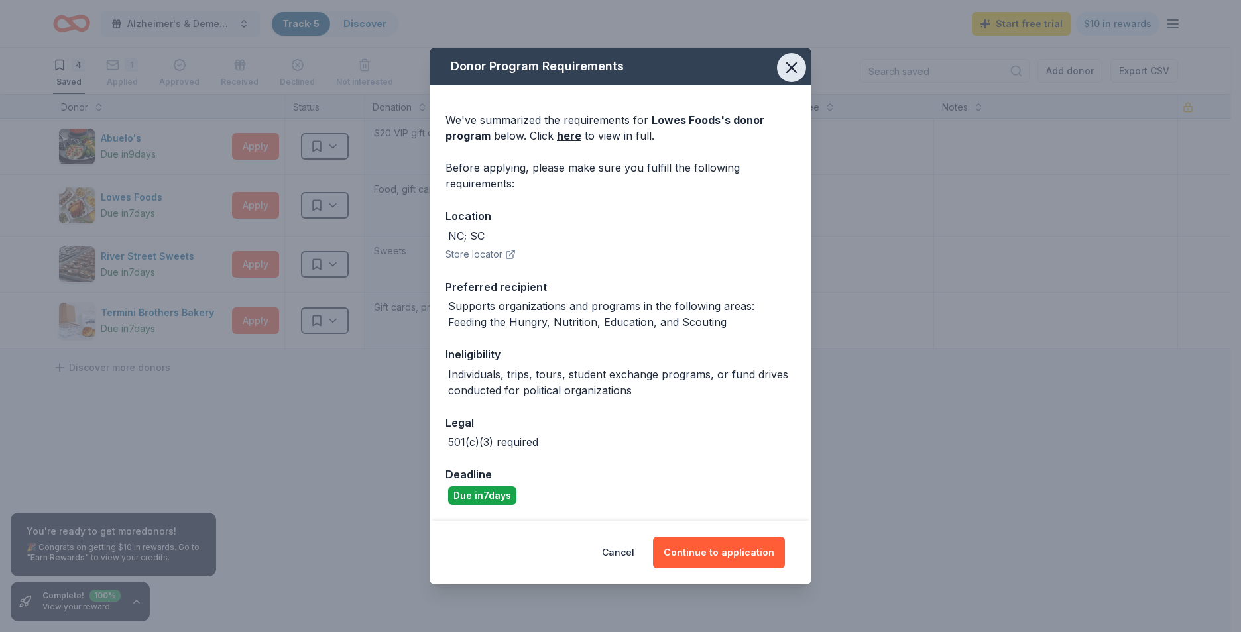
click at [795, 67] on icon "button" at bounding box center [791, 67] width 19 height 19
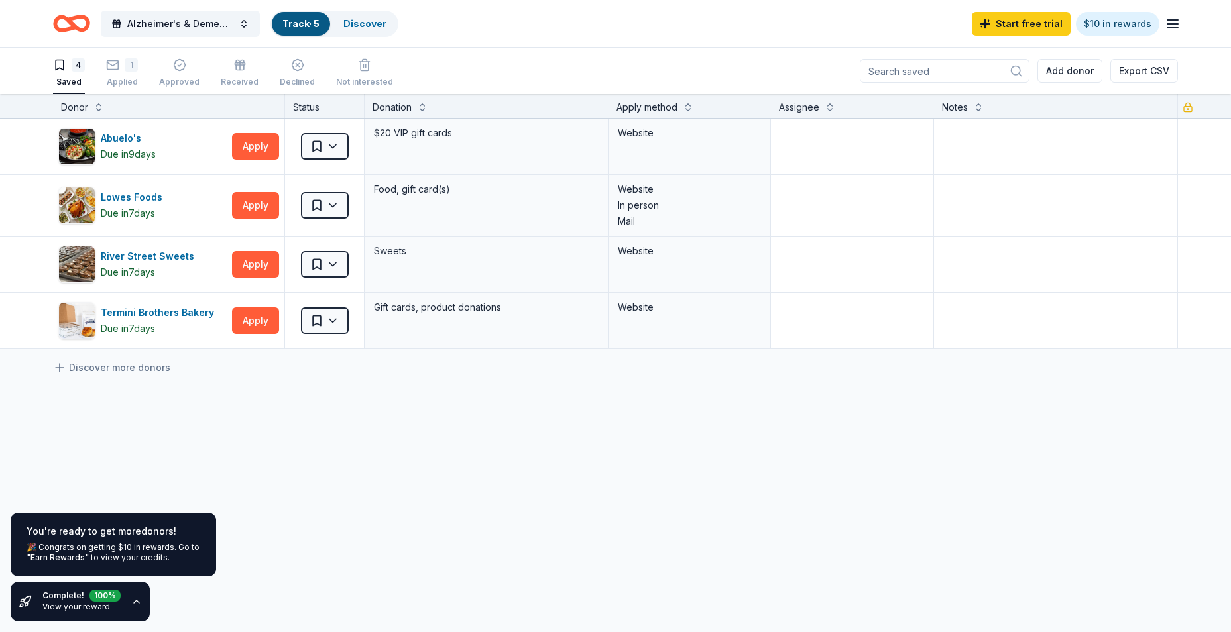
scroll to position [1, 0]
click at [166, 313] on div "Termini Brothers Bakery" at bounding box center [160, 312] width 119 height 16
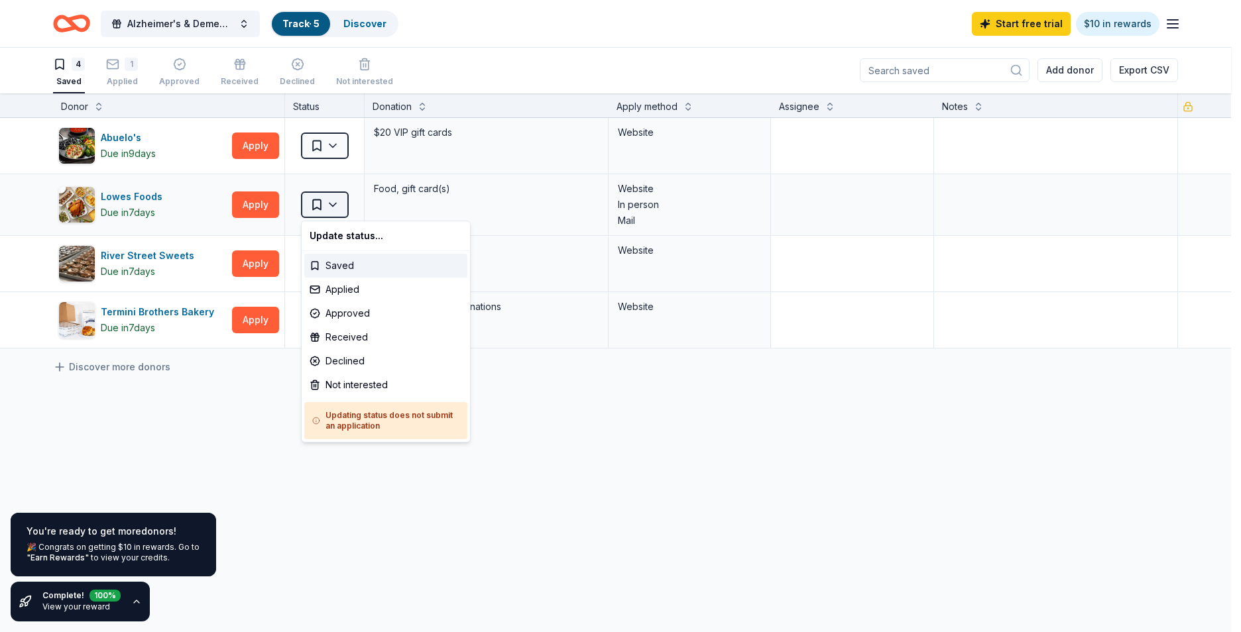
click at [339, 200] on html "Alzheimer's & Dementia Community Awareness Walk Track · 5 Discover Start free t…" at bounding box center [620, 315] width 1241 height 632
click at [725, 512] on html "Alzheimer's & Dementia Community Awareness Walk Track · 5 Discover Start free t…" at bounding box center [620, 315] width 1241 height 632
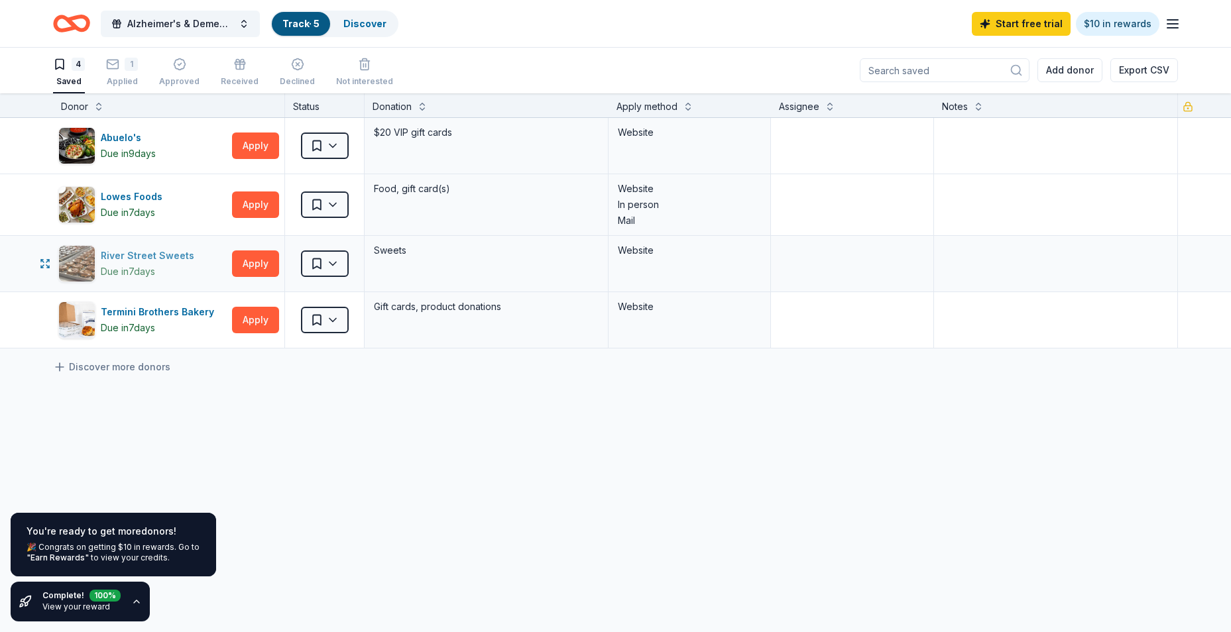
click at [176, 259] on div "River Street Sweets" at bounding box center [150, 256] width 99 height 16
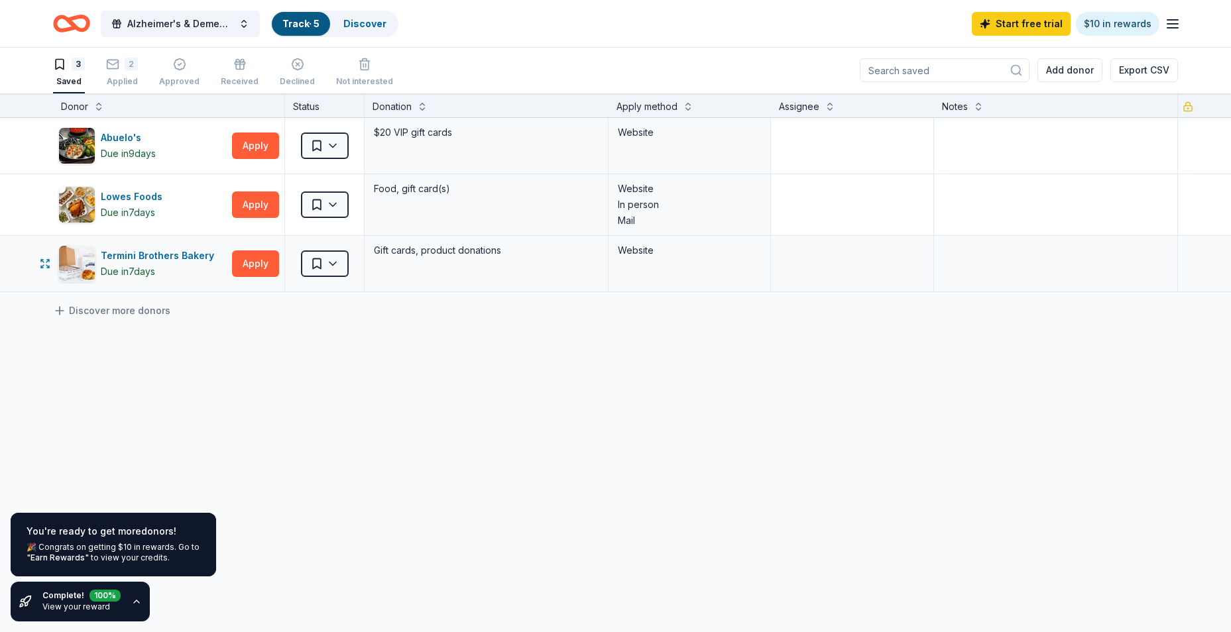
scroll to position [0, 0]
drag, startPoint x: 823, startPoint y: 439, endPoint x: 837, endPoint y: 422, distance: 21.6
click at [823, 438] on div "Abuelo's Due [DATE] Apply Saved $20 VIP gift cards Website Lowes Foods Due [DAT…" at bounding box center [615, 331] width 1231 height 424
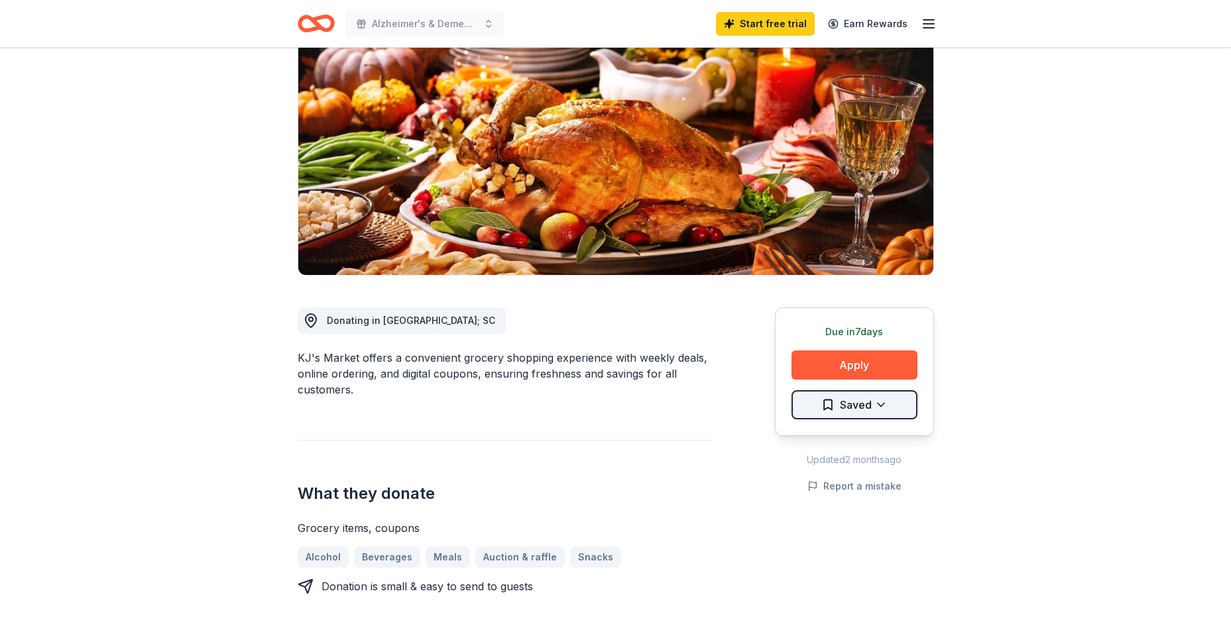
scroll to position [133, 0]
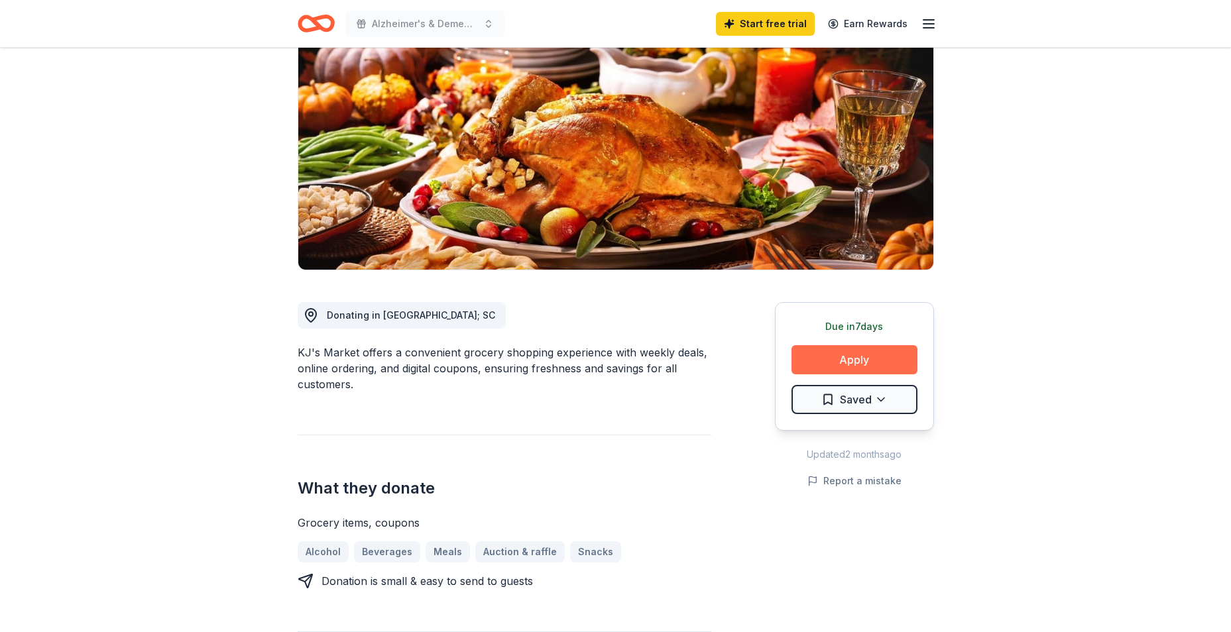
click at [859, 357] on button "Apply" at bounding box center [855, 359] width 126 height 29
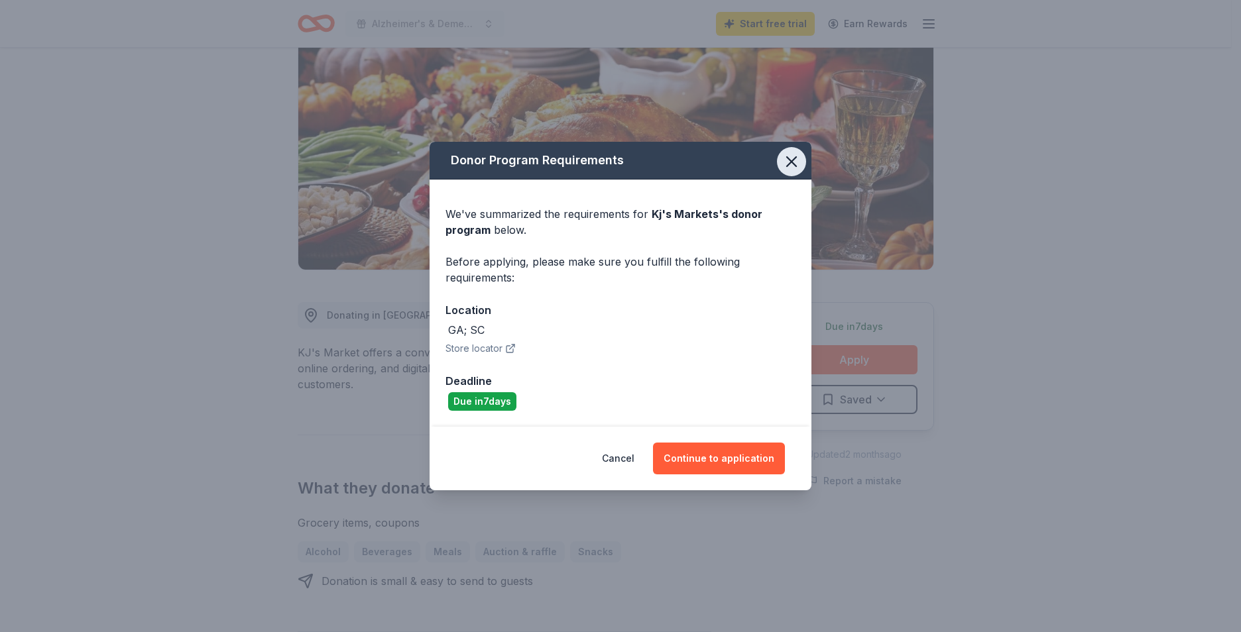
click at [790, 163] on icon "button" at bounding box center [791, 161] width 9 height 9
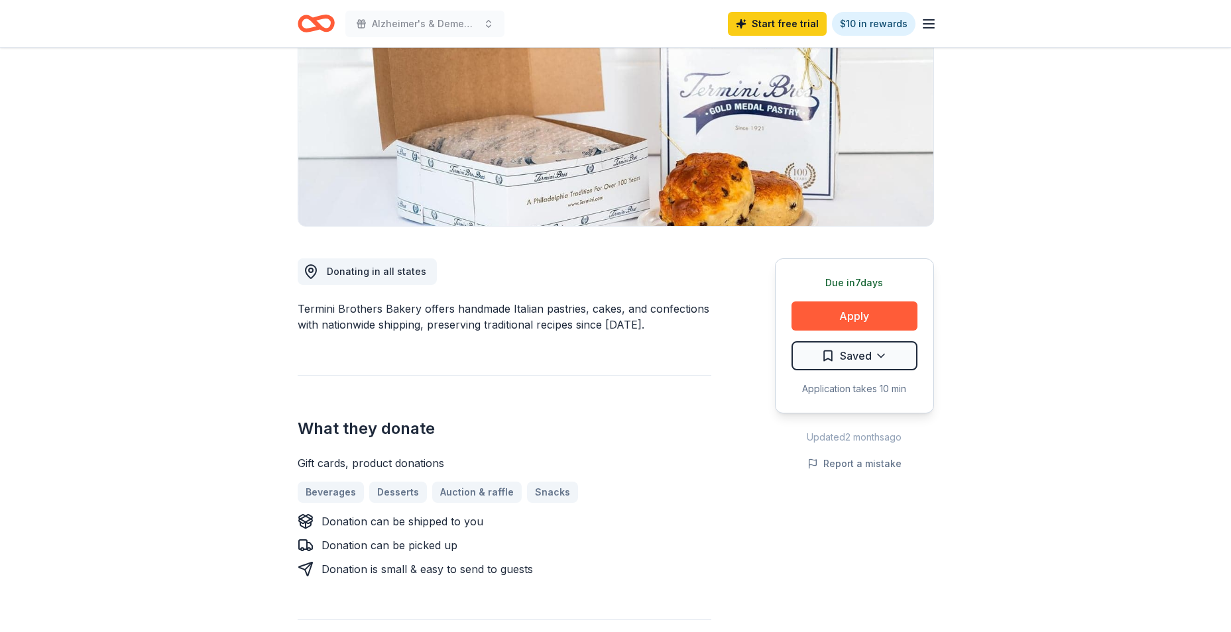
scroll to position [199, 0]
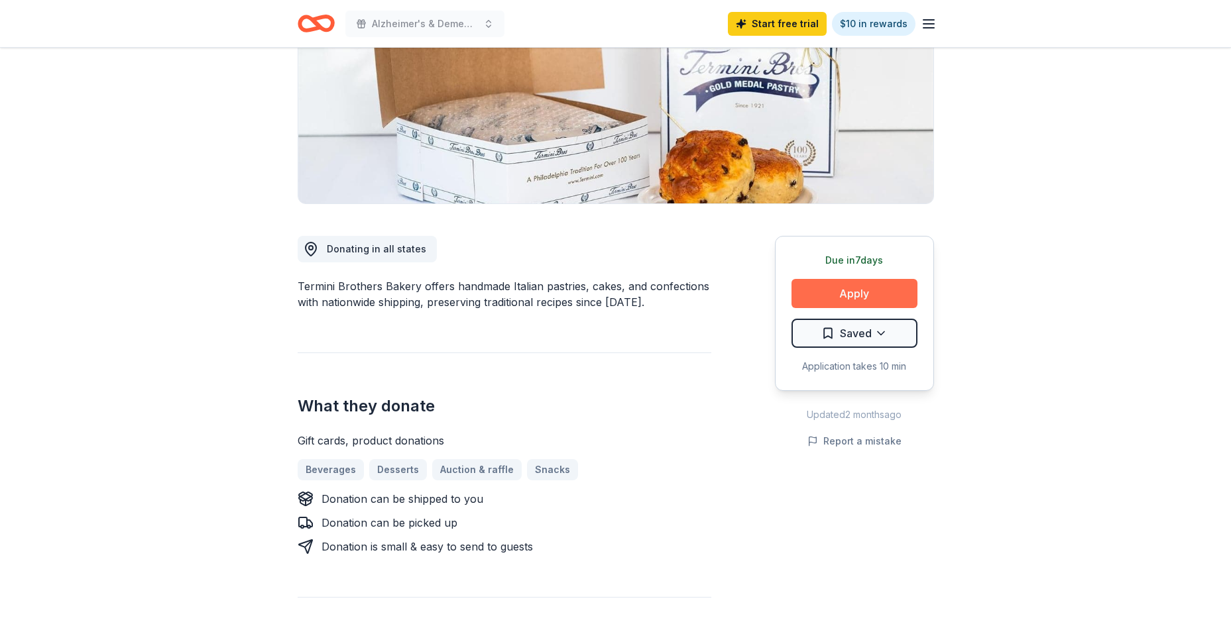
click at [864, 293] on button "Apply" at bounding box center [855, 293] width 126 height 29
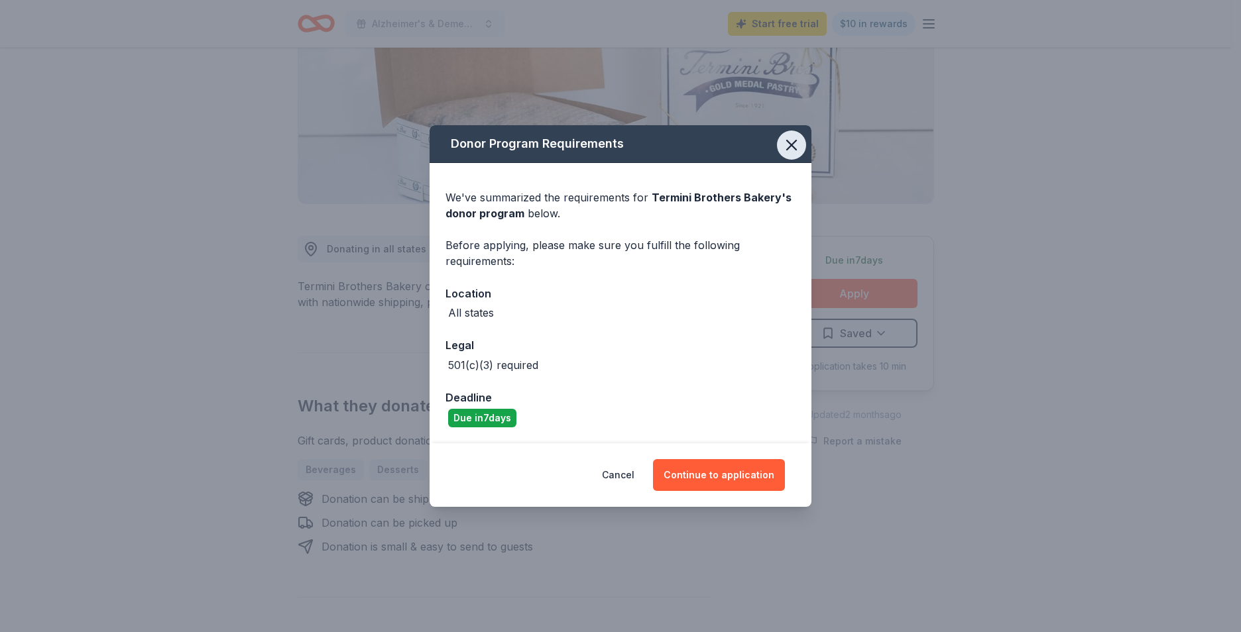
click at [792, 145] on icon "button" at bounding box center [791, 145] width 9 height 9
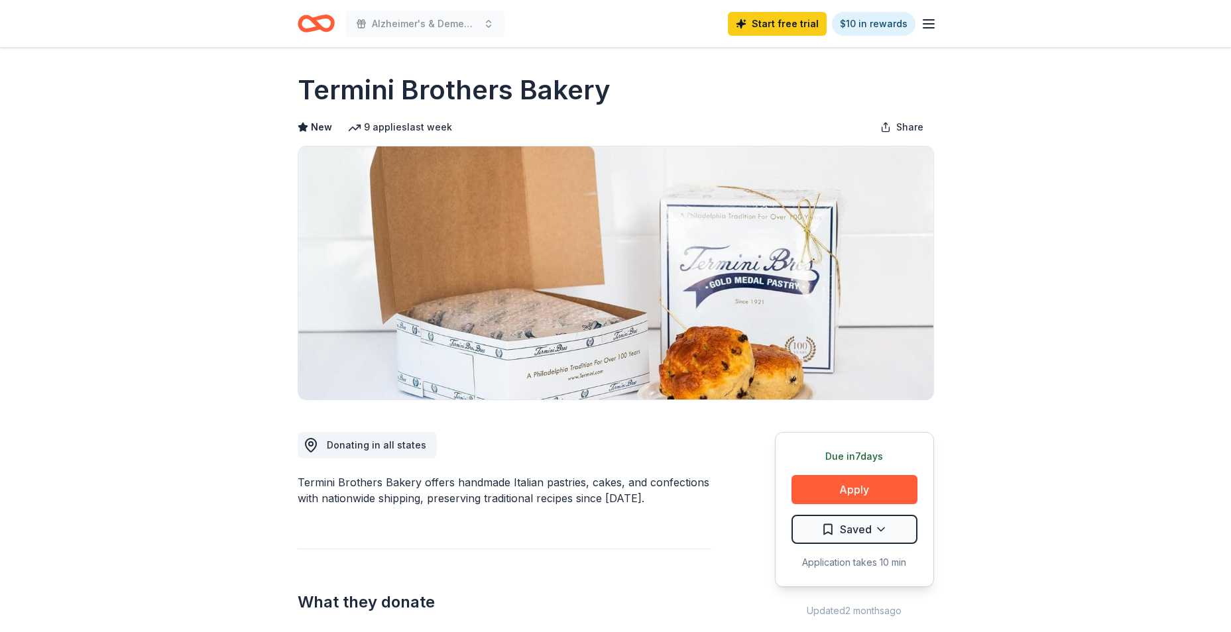
scroll to position [0, 0]
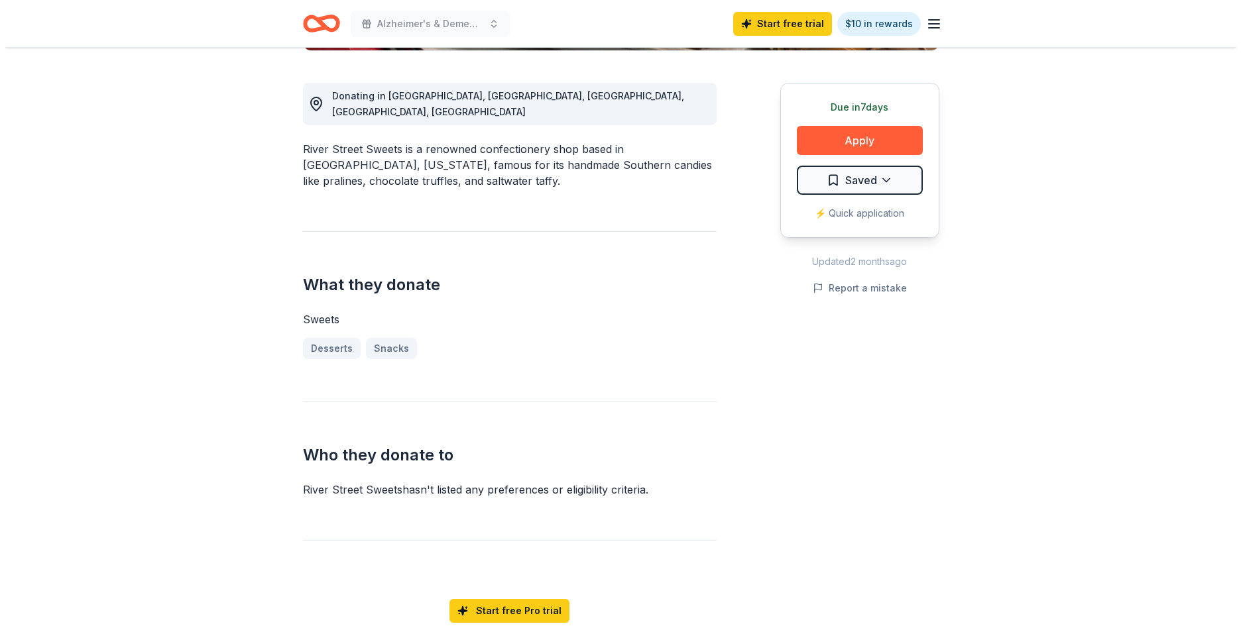
scroll to position [398, 0]
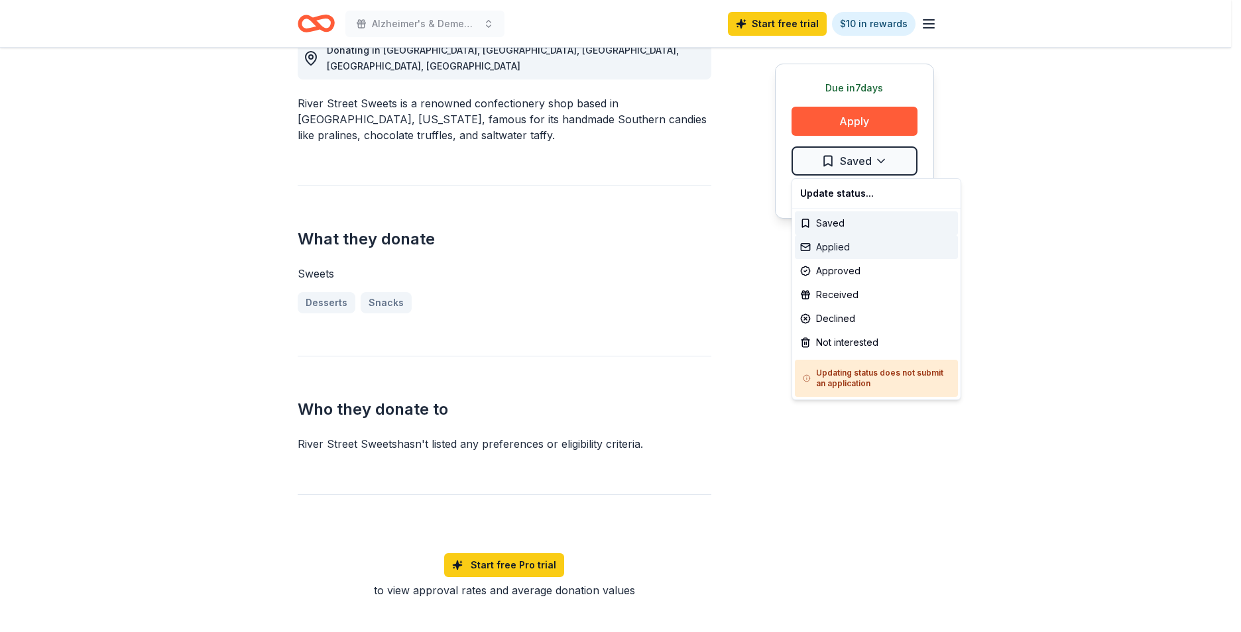
click at [844, 257] on div "Applied" at bounding box center [876, 247] width 163 height 24
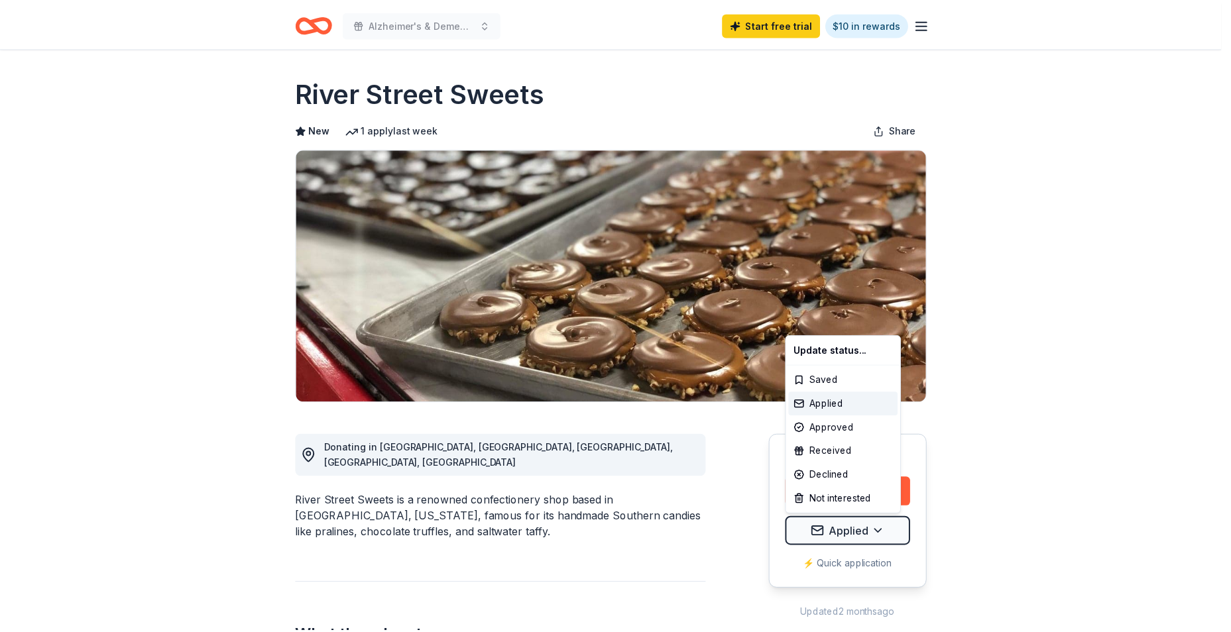
scroll to position [0, 0]
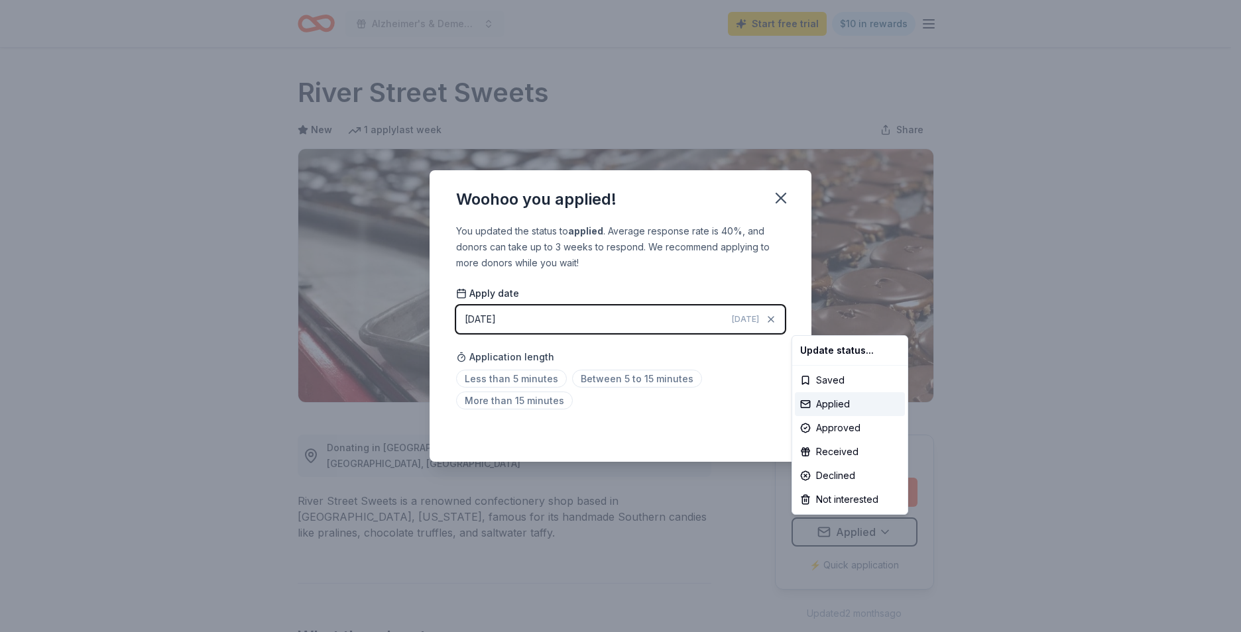
click at [1230, 400] on html "Alzheimer's & Dementia Community Awareness Walk Start free trial $10 in rewards…" at bounding box center [620, 316] width 1241 height 632
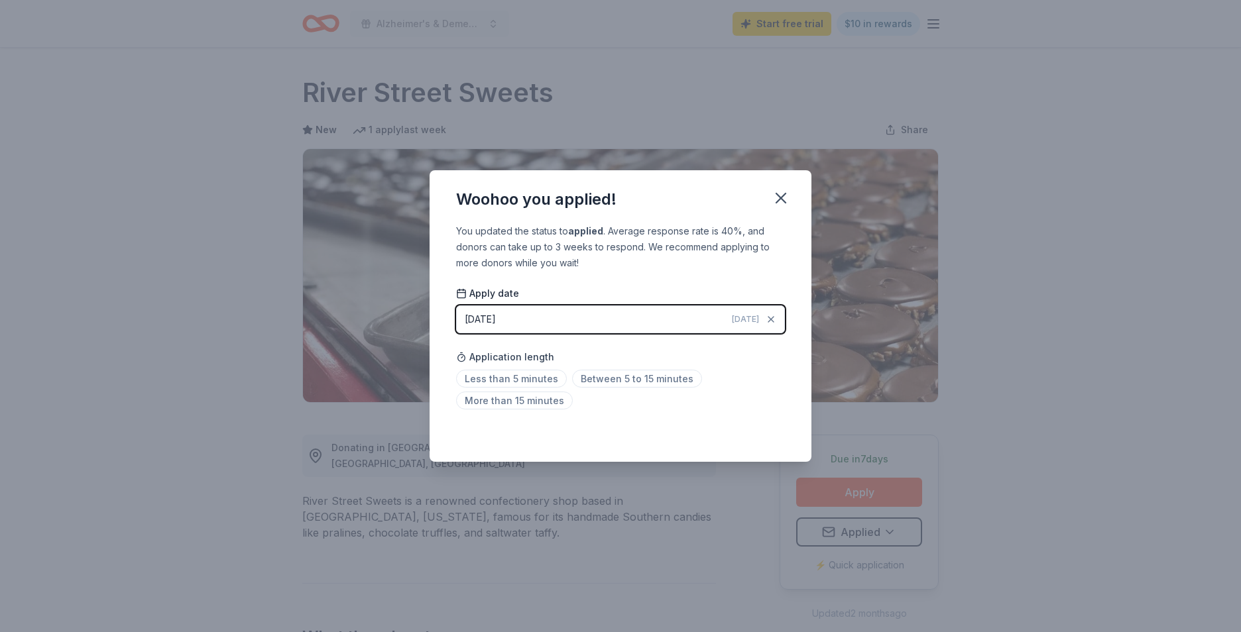
click at [873, 493] on div "Woohoo you applied! You updated the status to applied . Average response rate i…" at bounding box center [620, 316] width 1241 height 632
click at [782, 192] on icon "button" at bounding box center [781, 198] width 19 height 19
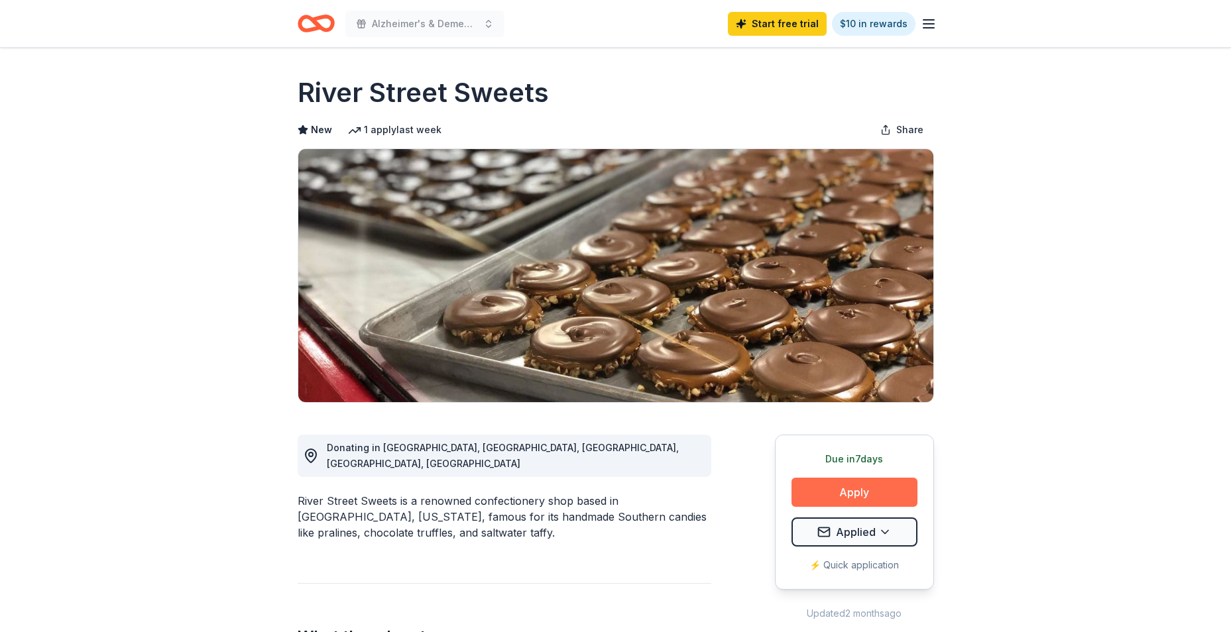
click at [866, 499] on button "Apply" at bounding box center [855, 492] width 126 height 29
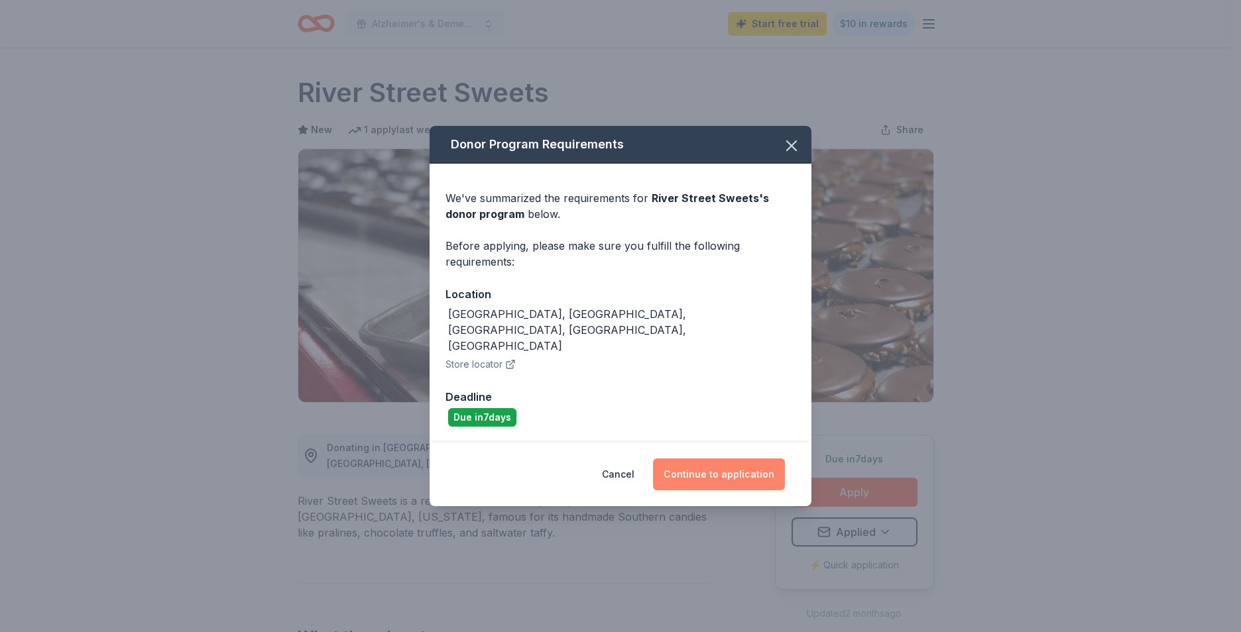
click at [735, 459] on button "Continue to application" at bounding box center [719, 475] width 132 height 32
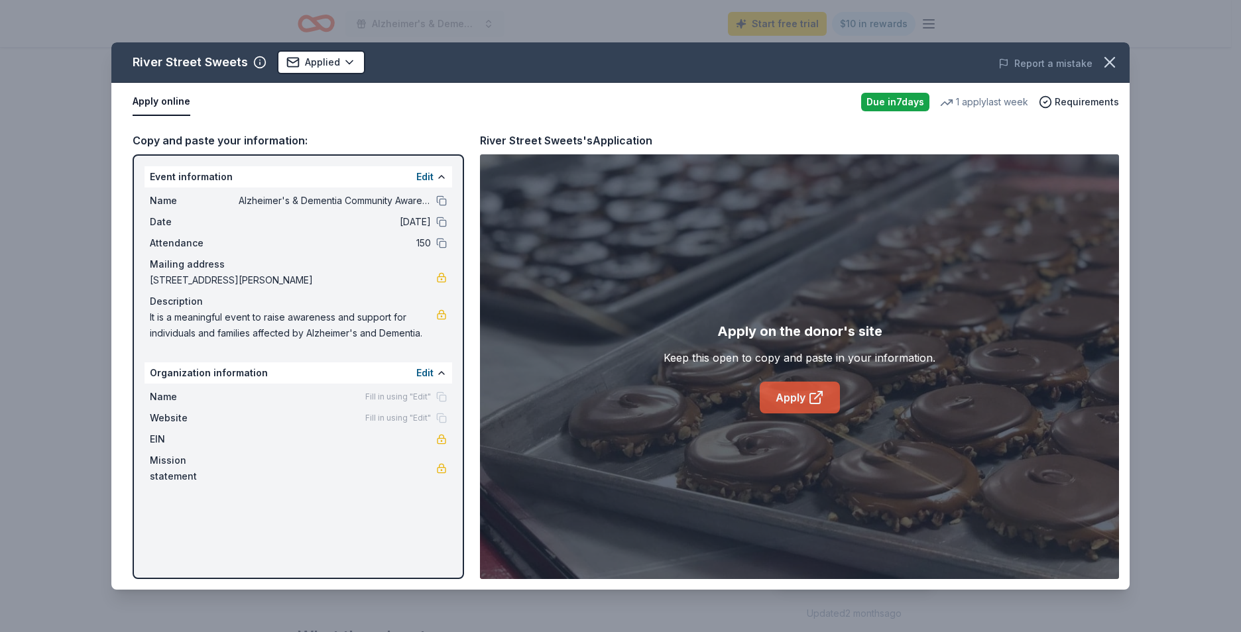
click at [802, 401] on link "Apply" at bounding box center [800, 398] width 80 height 32
click at [1113, 59] on icon "button" at bounding box center [1109, 62] width 9 height 9
